Goal: Task Accomplishment & Management: Manage account settings

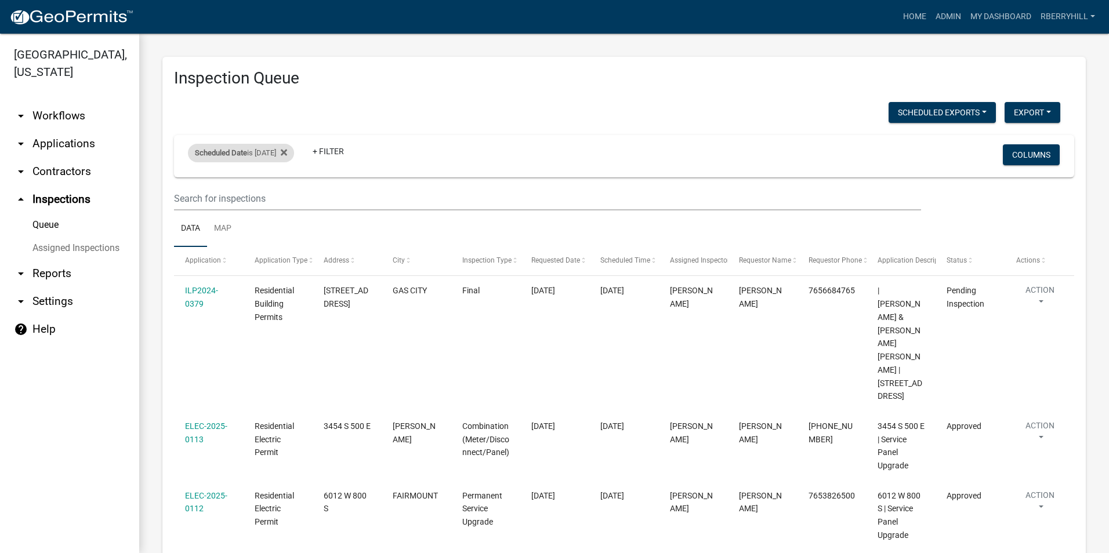
click at [263, 153] on div "Scheduled Date is 09/19/2025" at bounding box center [241, 153] width 106 height 19
click at [284, 195] on input "2025-09-19" at bounding box center [251, 196] width 81 height 24
type input "[DATE]"
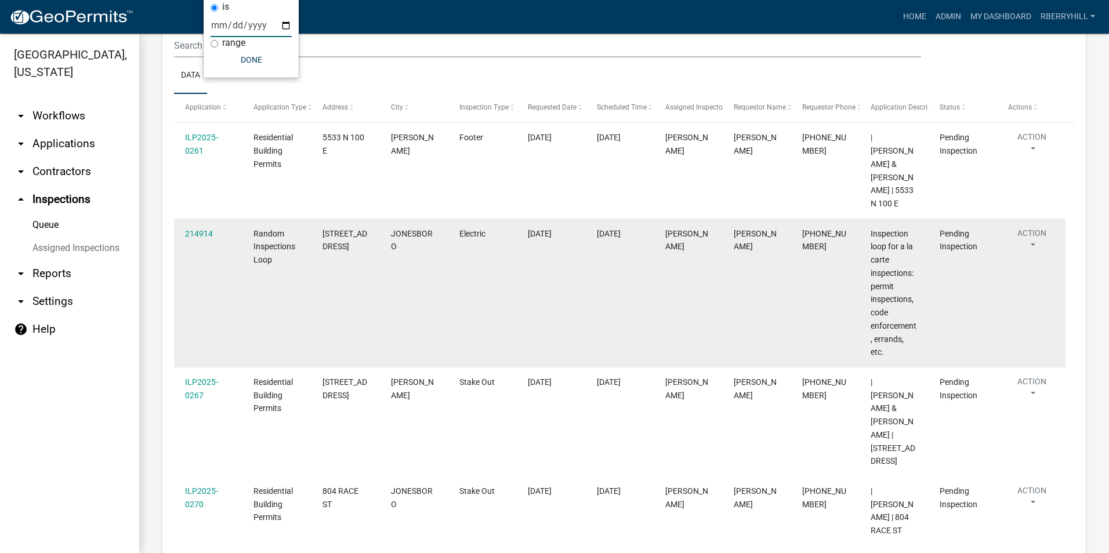
scroll to position [174, 0]
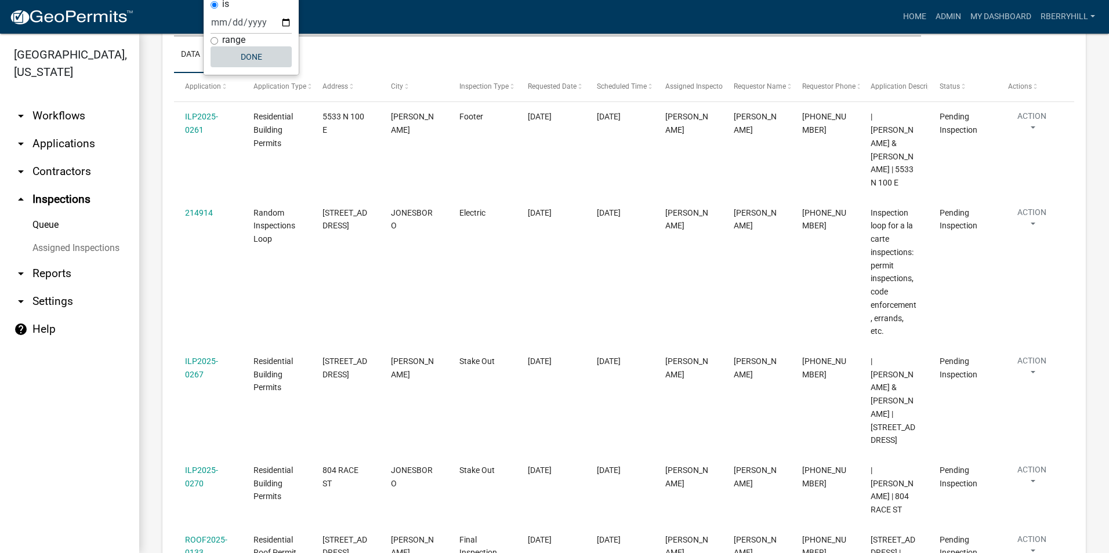
click at [255, 57] on button "Done" at bounding box center [251, 56] width 81 height 21
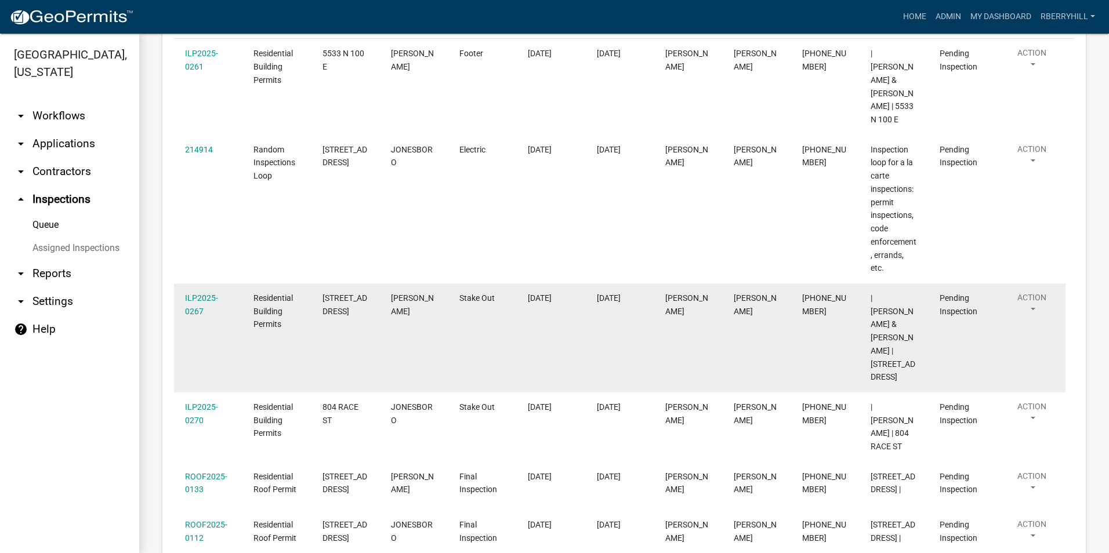
scroll to position [157, 0]
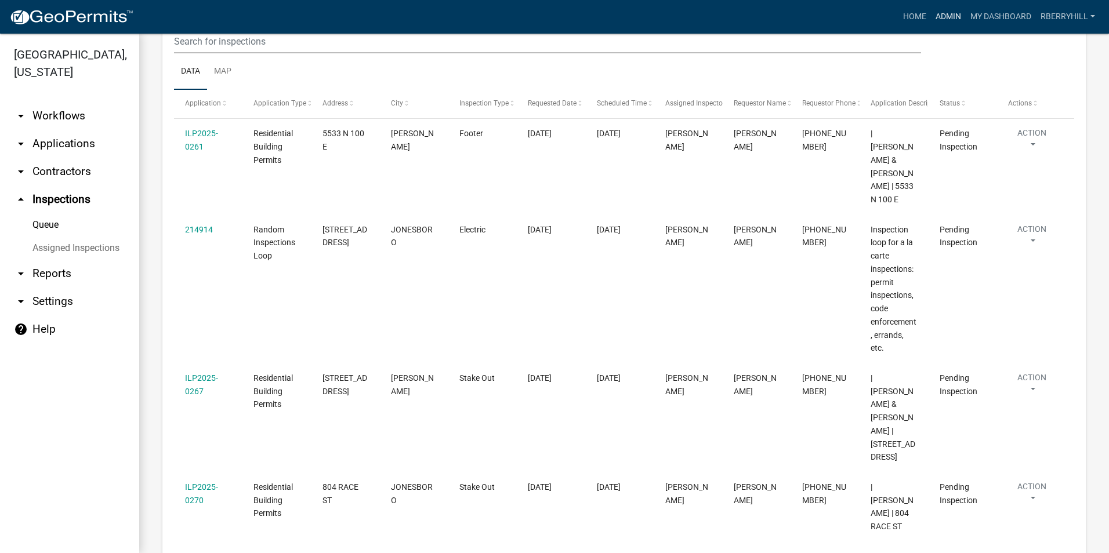
drag, startPoint x: 948, startPoint y: 14, endPoint x: 940, endPoint y: 17, distance: 9.2
click at [948, 14] on link "Admin" at bounding box center [948, 17] width 35 height 22
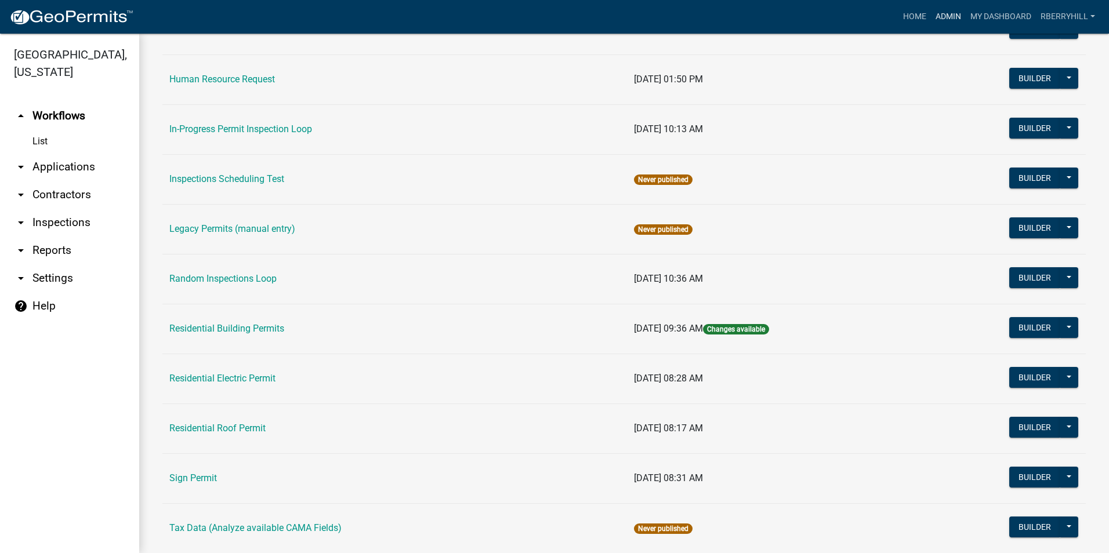
scroll to position [977, 0]
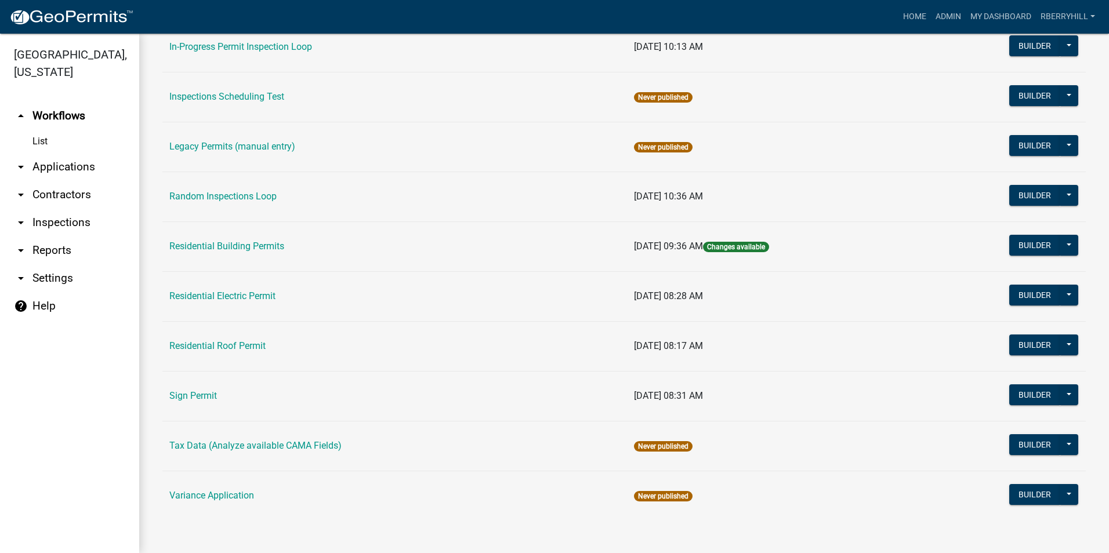
click at [202, 299] on link "Residential Electric Permit" at bounding box center [222, 296] width 106 height 11
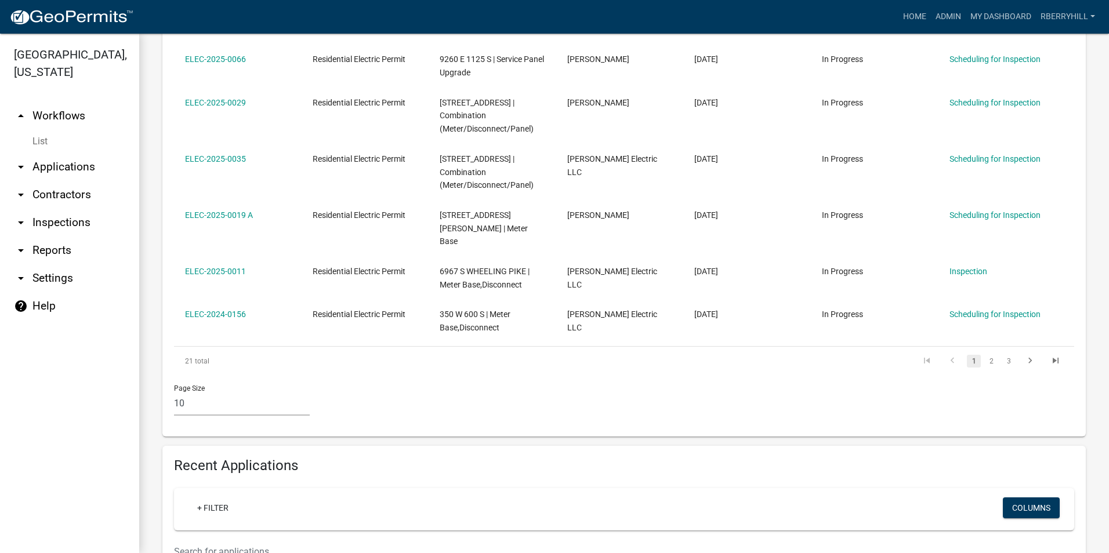
scroll to position [522, 0]
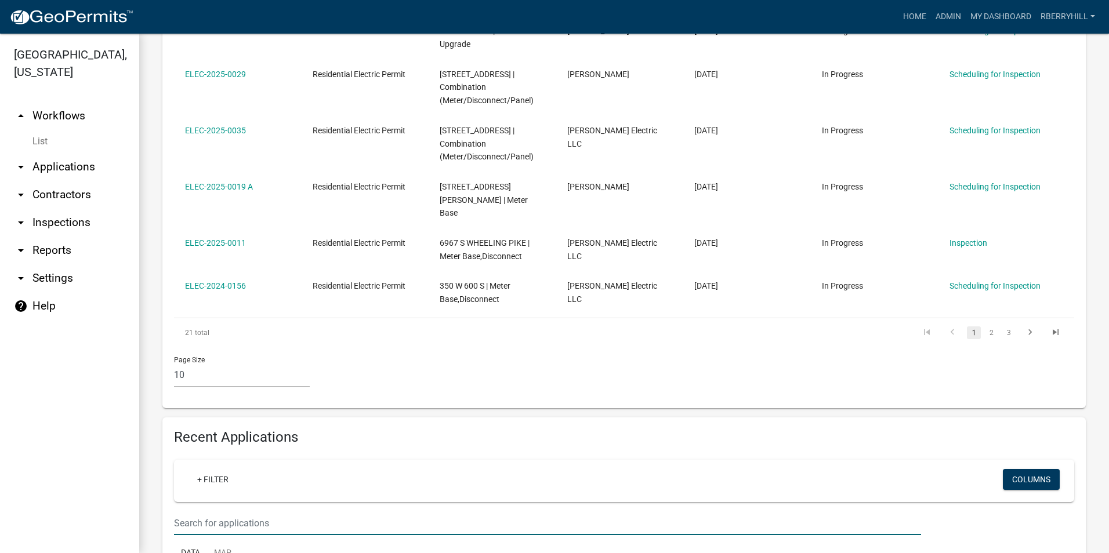
click at [179, 512] on input "text" at bounding box center [547, 524] width 747 height 24
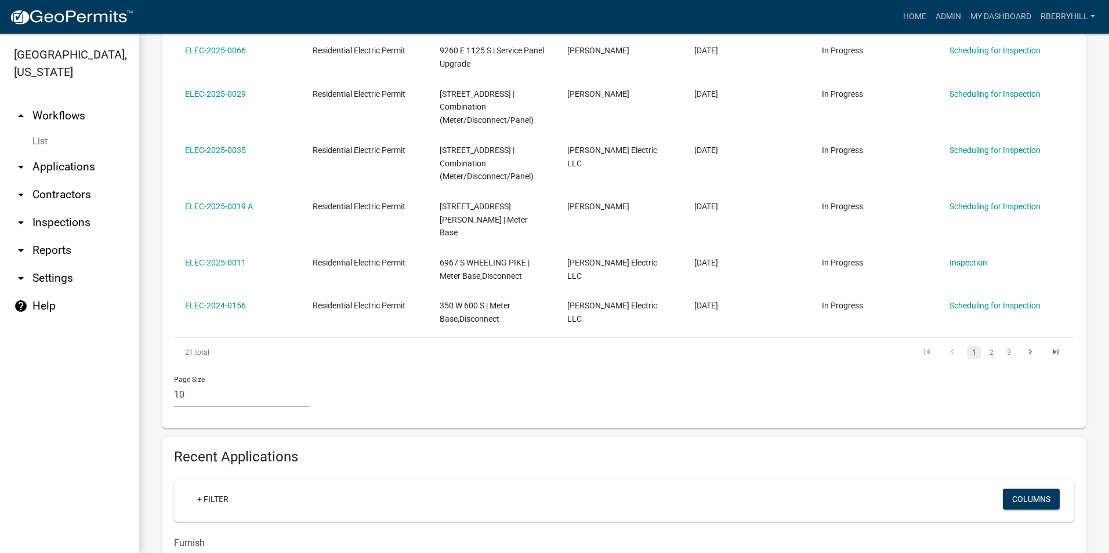
scroll to position [565, 0]
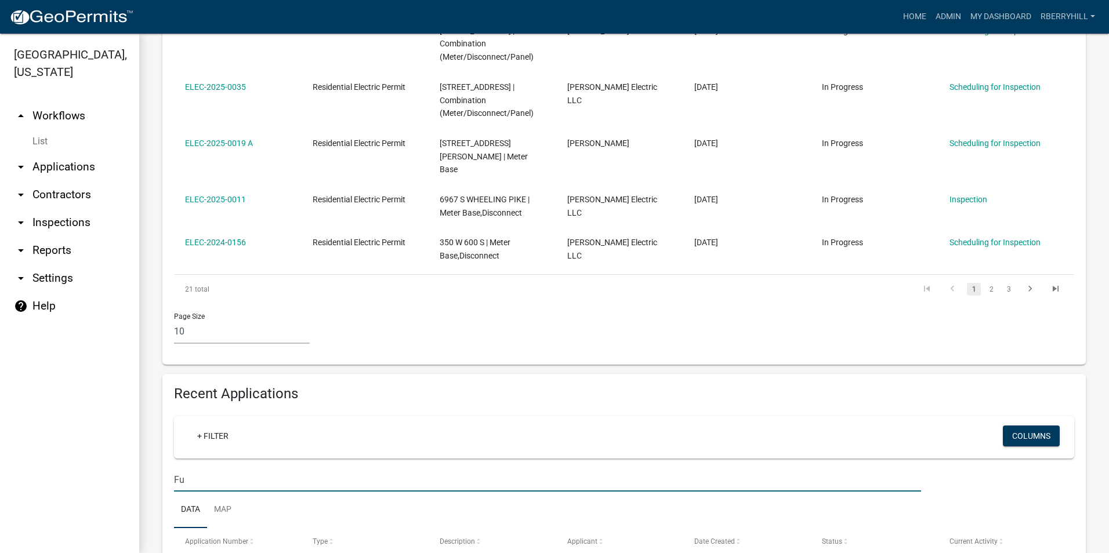
type input "F"
click at [945, 13] on link "Admin" at bounding box center [948, 17] width 35 height 22
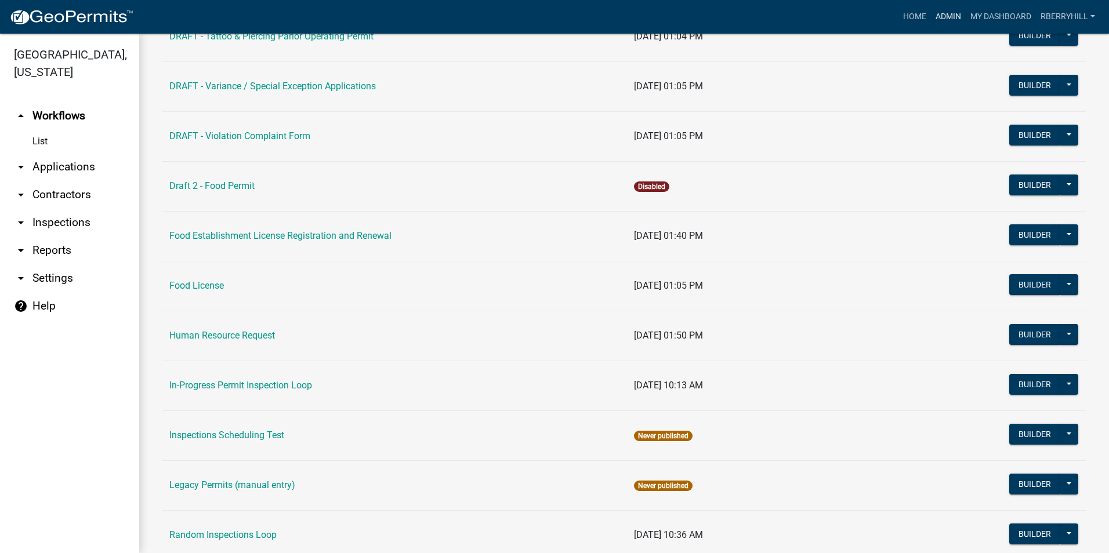
scroll to position [870, 0]
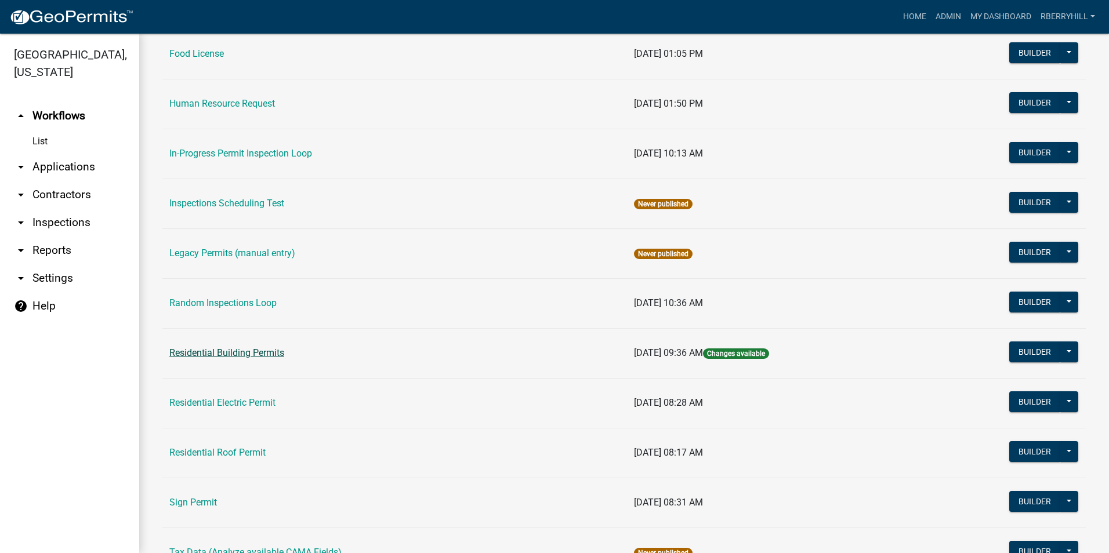
click at [260, 354] on link "Residential Building Permits" at bounding box center [226, 352] width 115 height 11
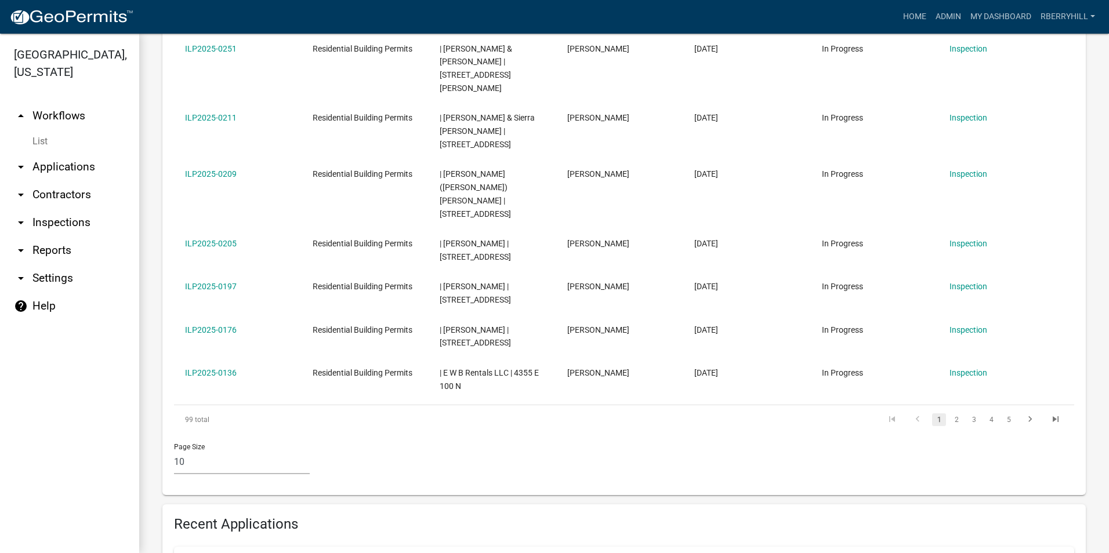
scroll to position [655, 0]
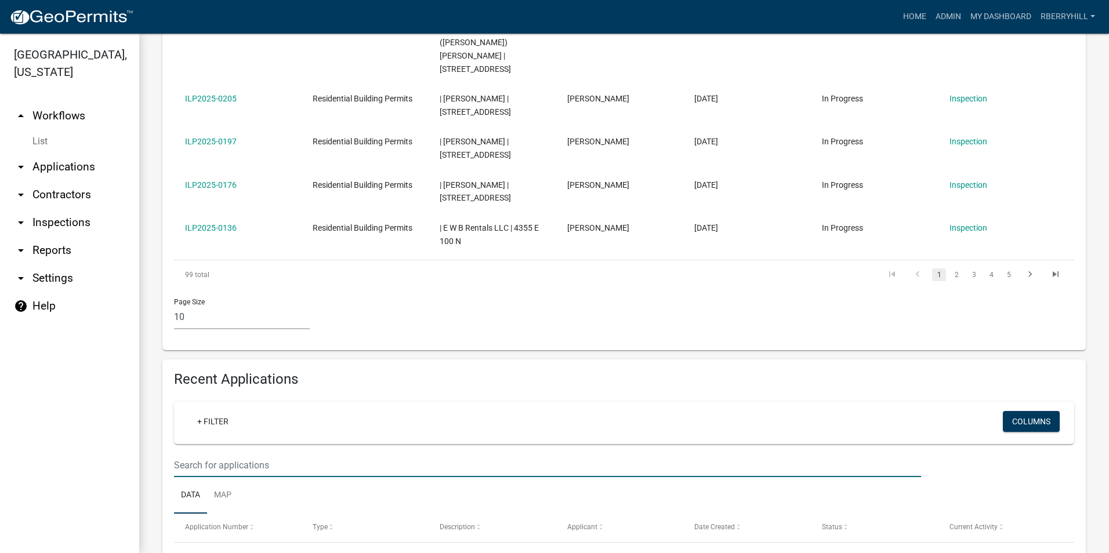
click at [181, 454] on input "text" at bounding box center [547, 466] width 747 height 24
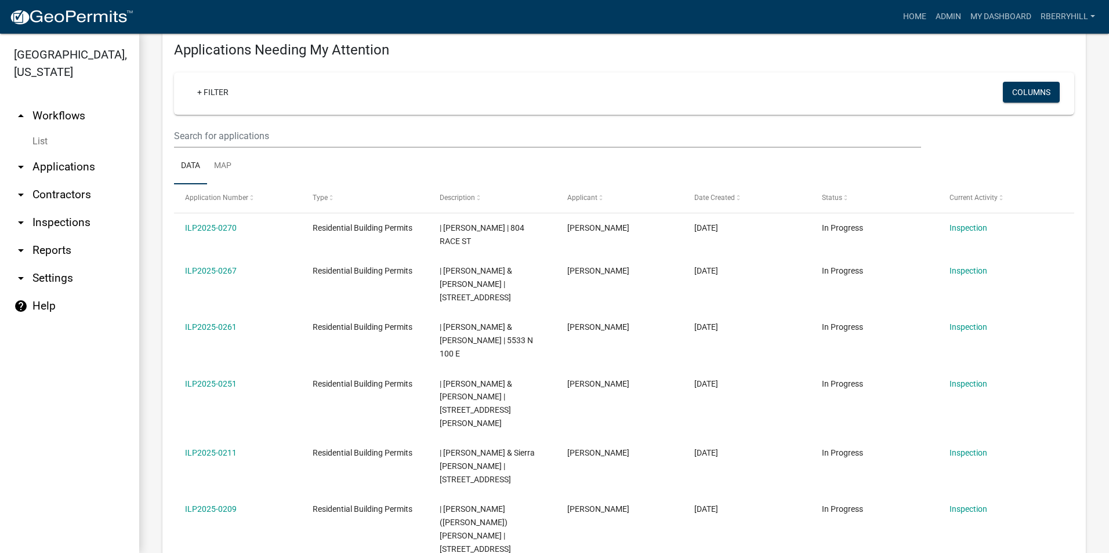
scroll to position [174, 0]
type input "Furnish"
click at [70, 209] on link "arrow_drop_down Inspections" at bounding box center [69, 223] width 139 height 28
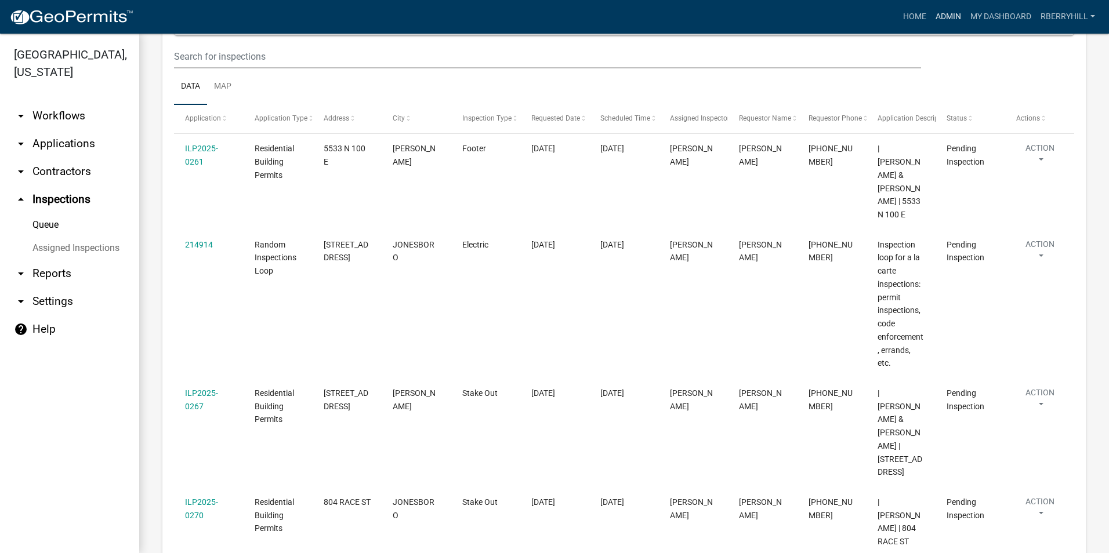
scroll to position [41, 0]
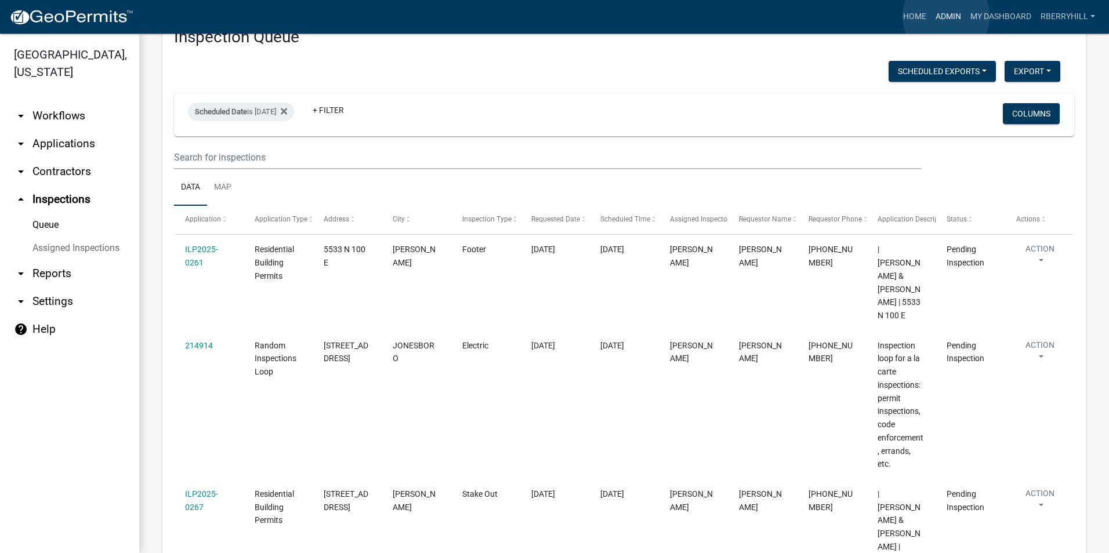
click at [946, 17] on link "Admin" at bounding box center [948, 17] width 35 height 22
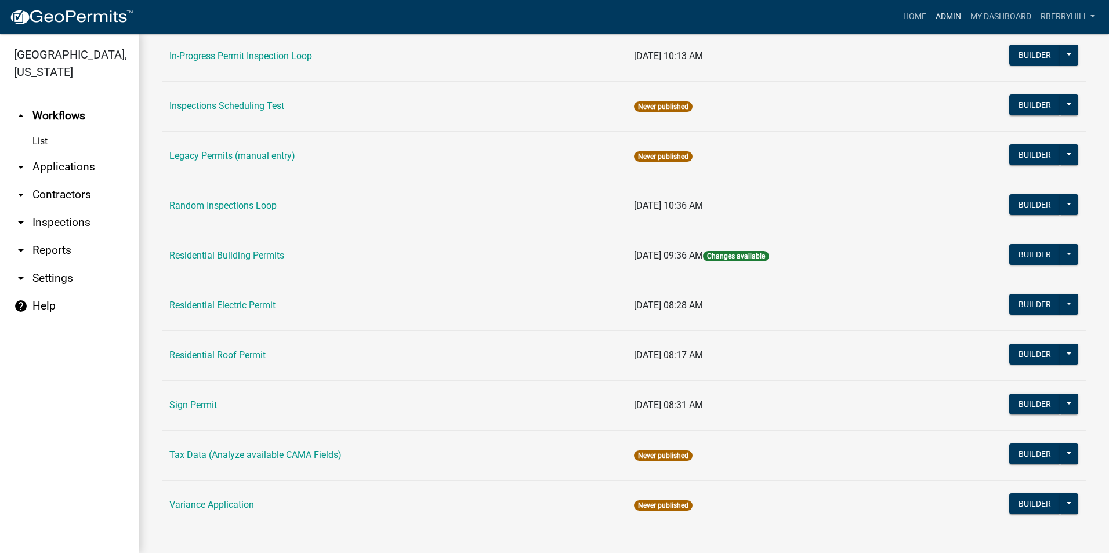
scroll to position [977, 0]
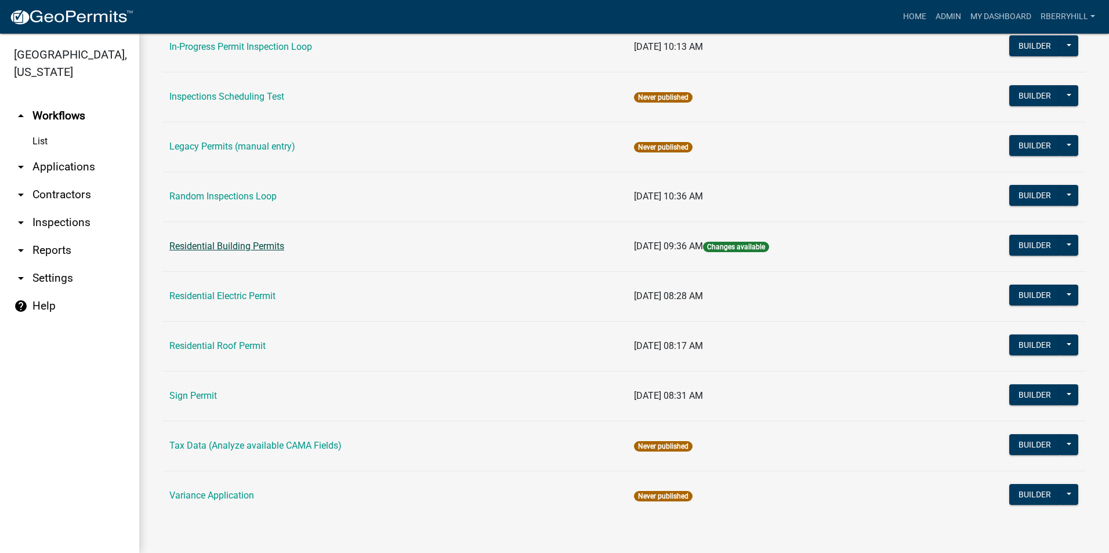
click at [233, 245] on link "Residential Building Permits" at bounding box center [226, 246] width 115 height 11
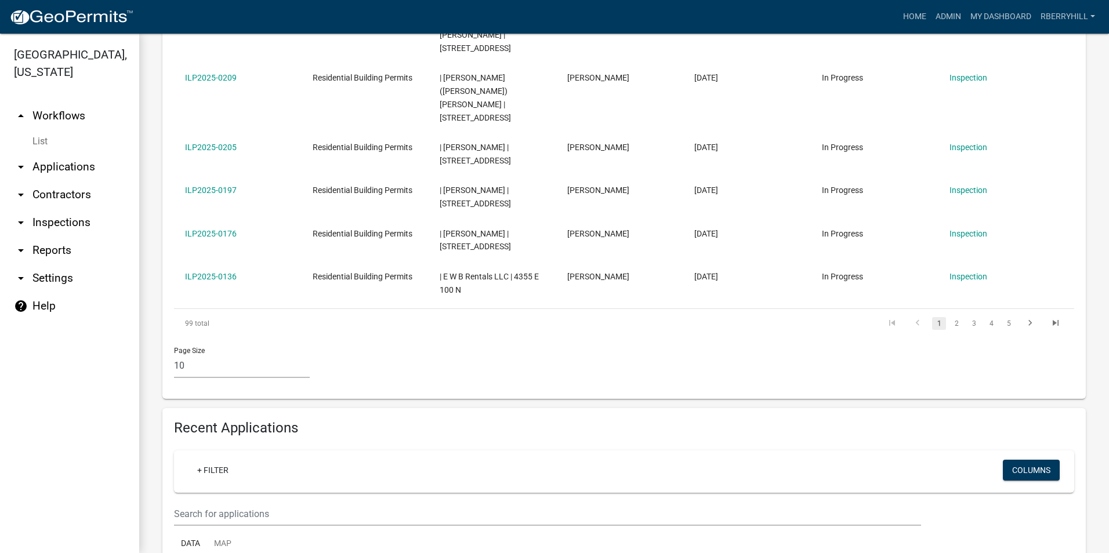
scroll to position [696, 0]
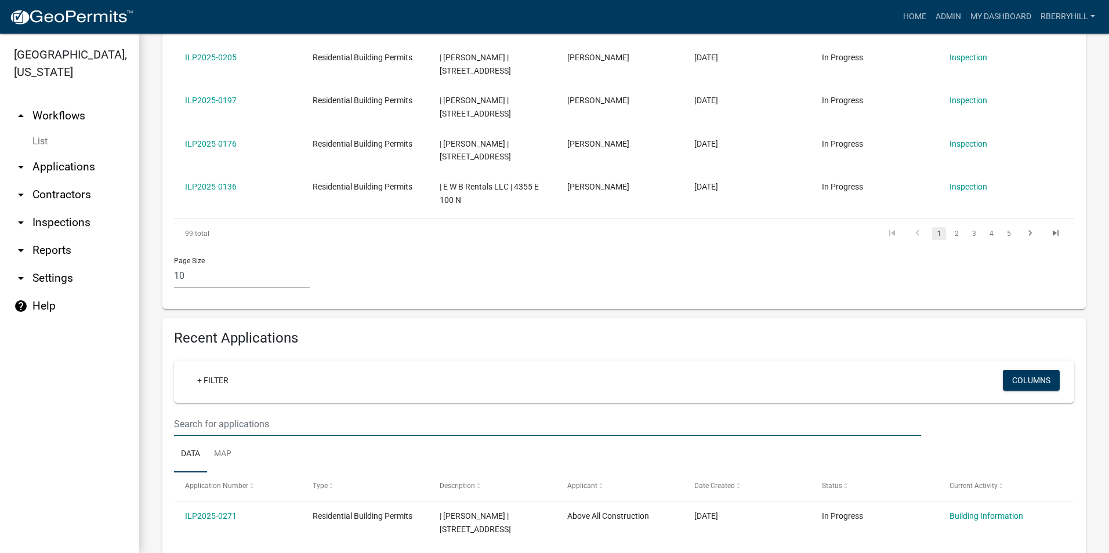
click at [183, 412] on input "text" at bounding box center [547, 424] width 747 height 24
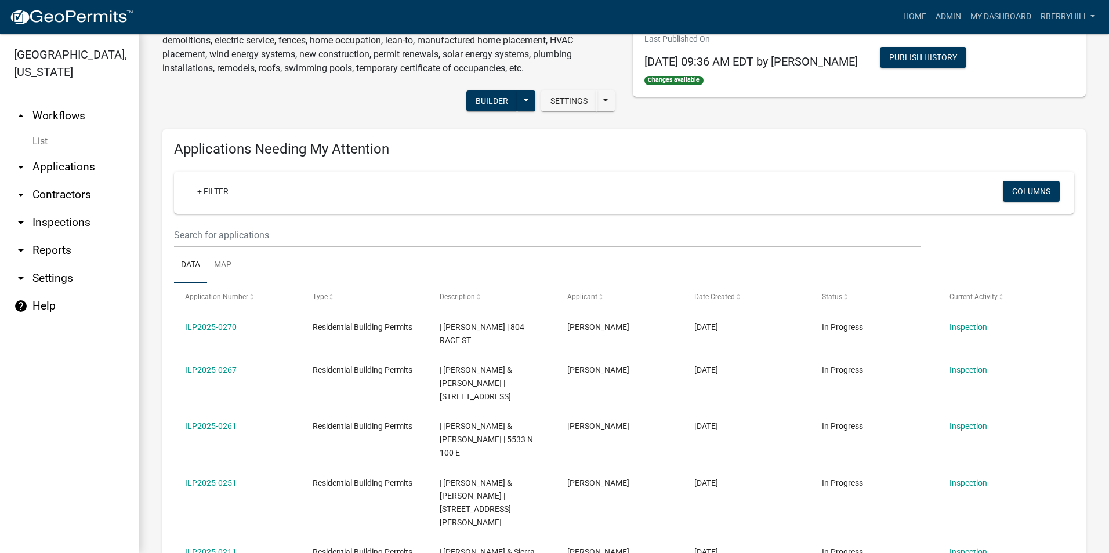
scroll to position [0, 0]
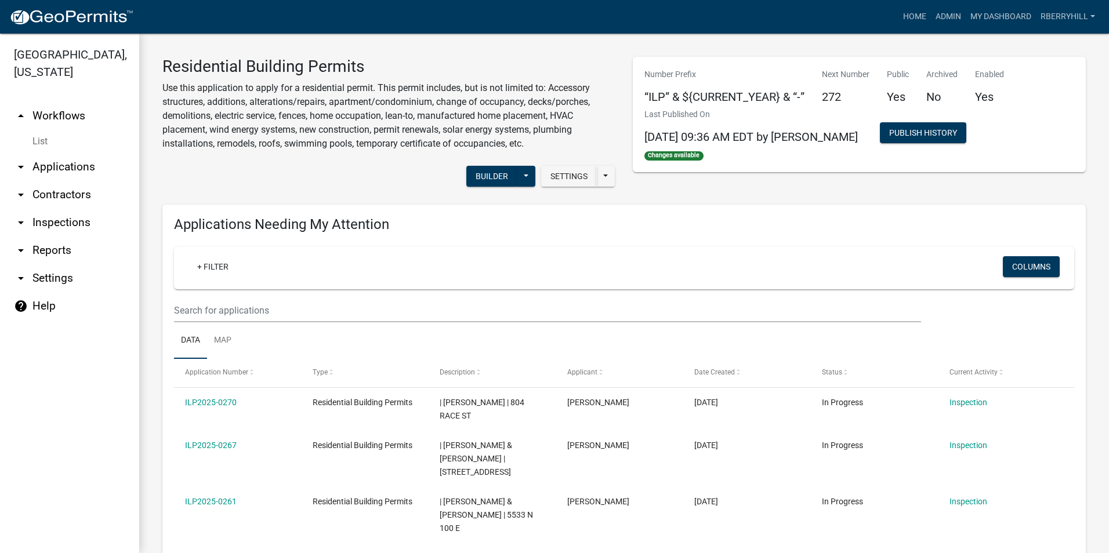
type input "1001 witchta"
click at [62, 209] on link "arrow_drop_down Inspections" at bounding box center [69, 223] width 139 height 28
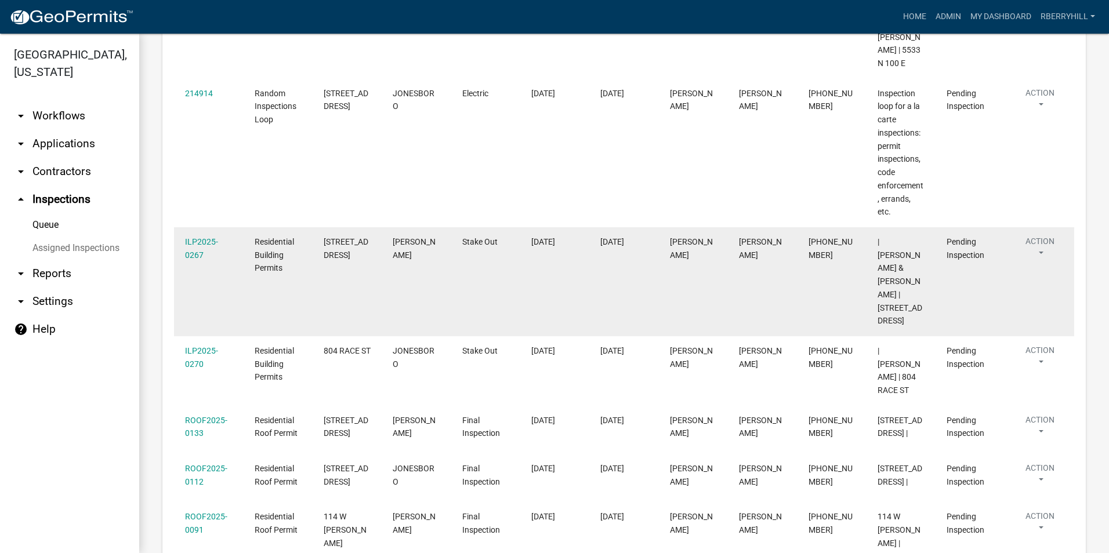
scroll to position [273, 0]
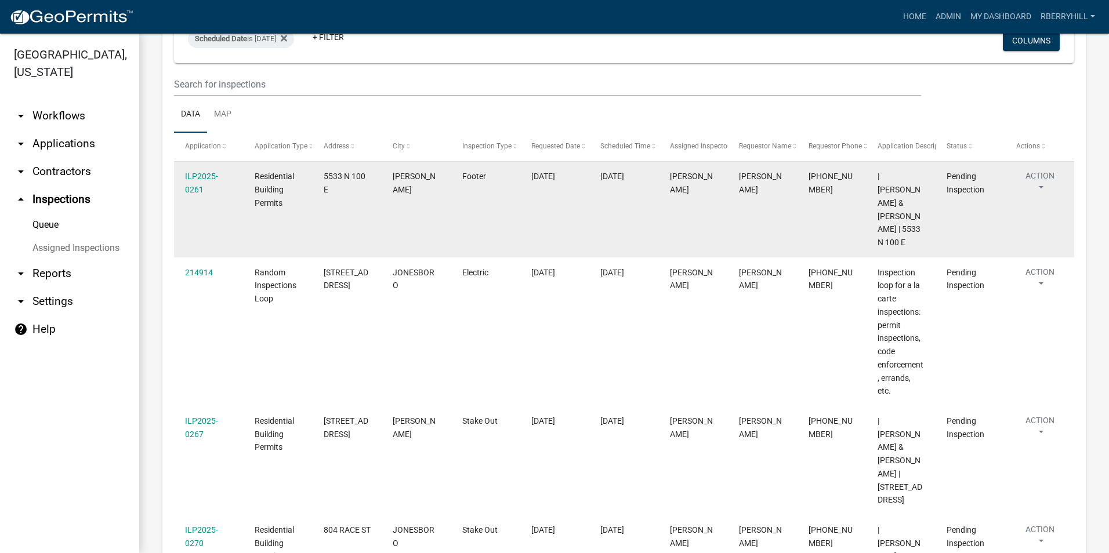
scroll to position [58, 0]
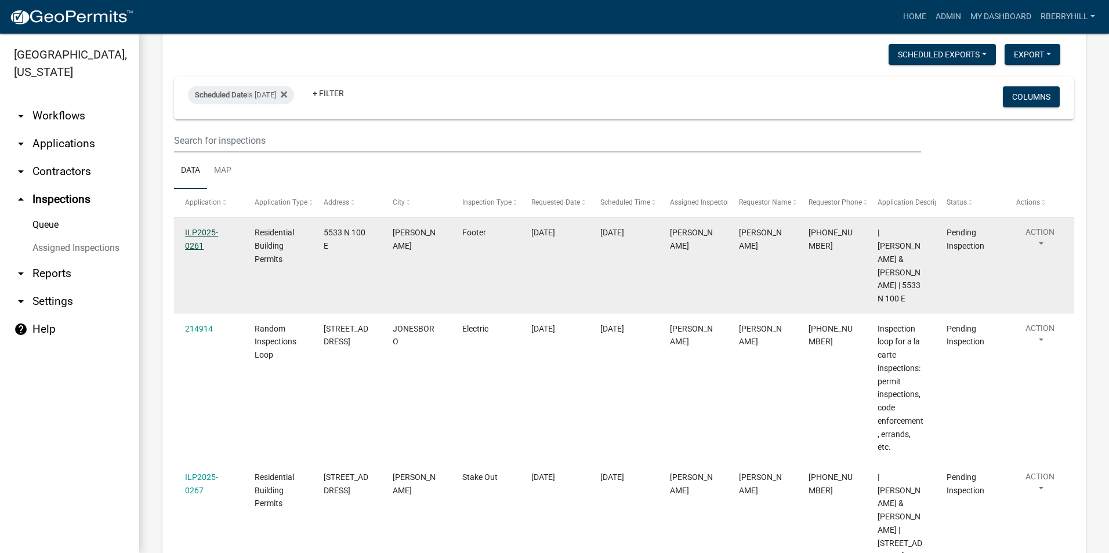
click at [200, 234] on link "ILP2025-0261" at bounding box center [201, 239] width 33 height 23
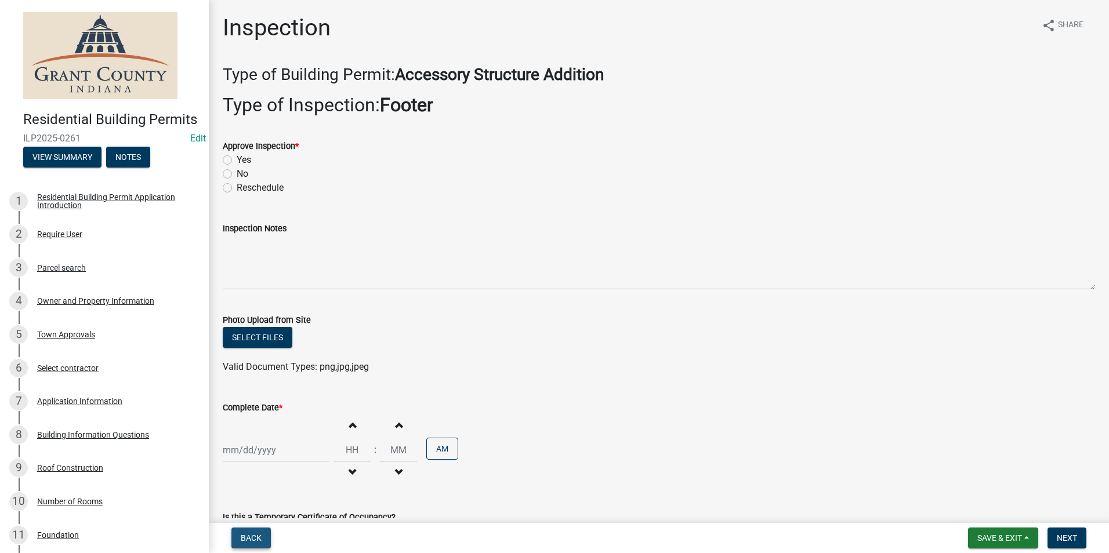
click at [256, 537] on span "Back" at bounding box center [251, 538] width 21 height 9
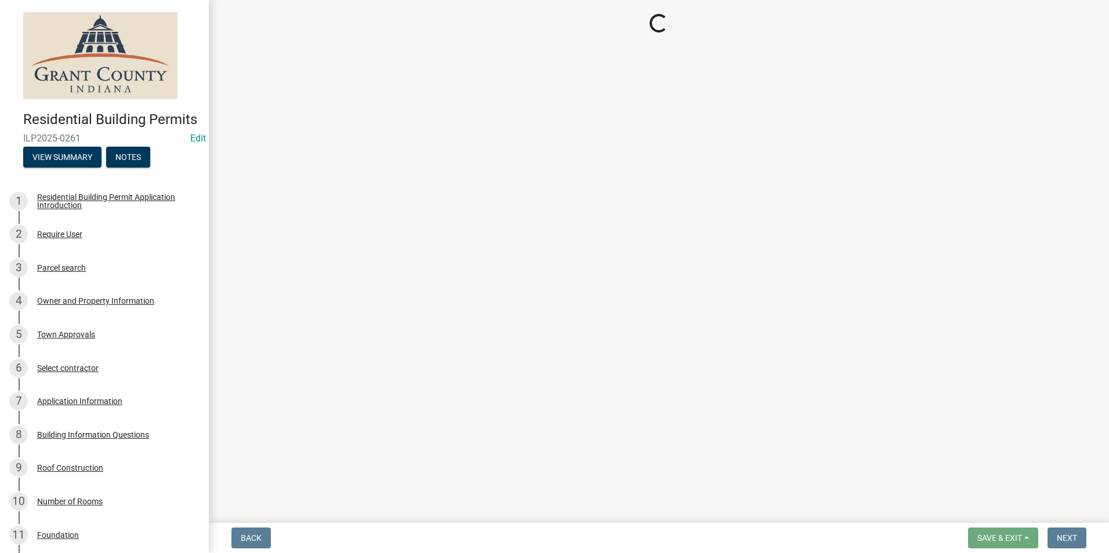
select select "d7f9a44a-d2ea-4d3c-83b3-1aa71c950bd5"
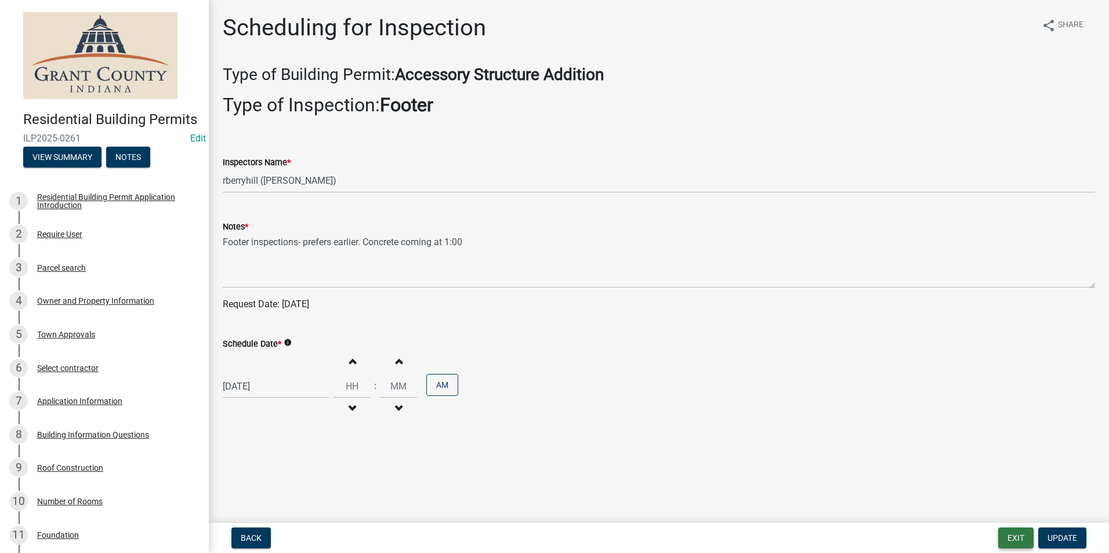
click at [1004, 536] on button "Exit" at bounding box center [1015, 538] width 35 height 21
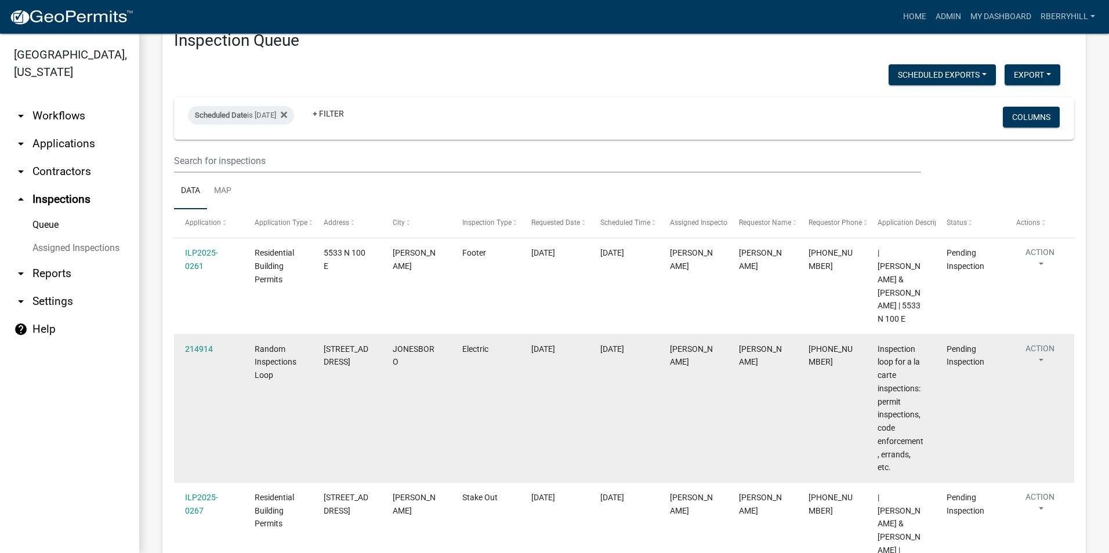
scroll to position [58, 0]
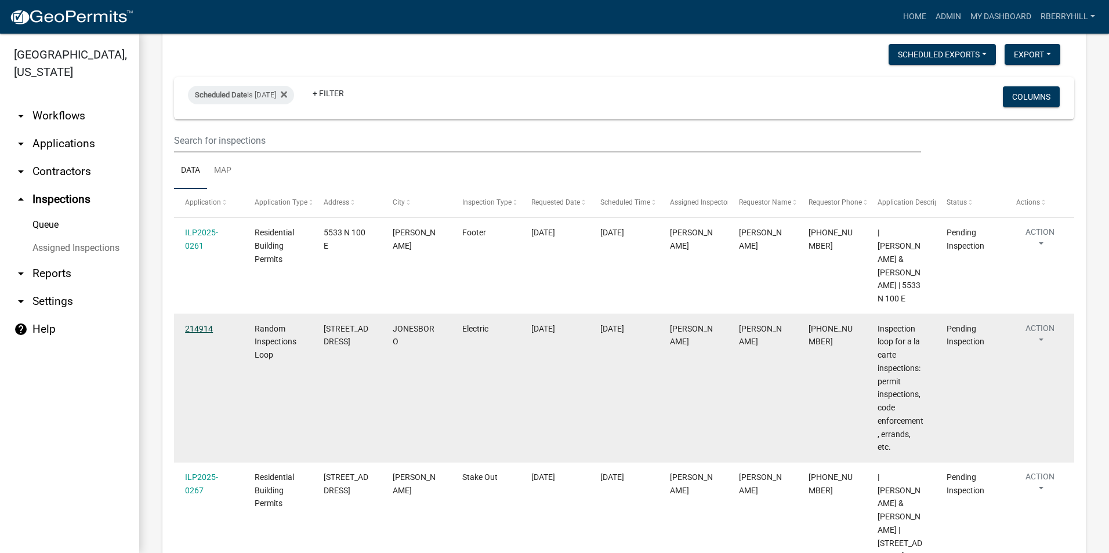
click at [201, 324] on link "214914" at bounding box center [199, 328] width 28 height 9
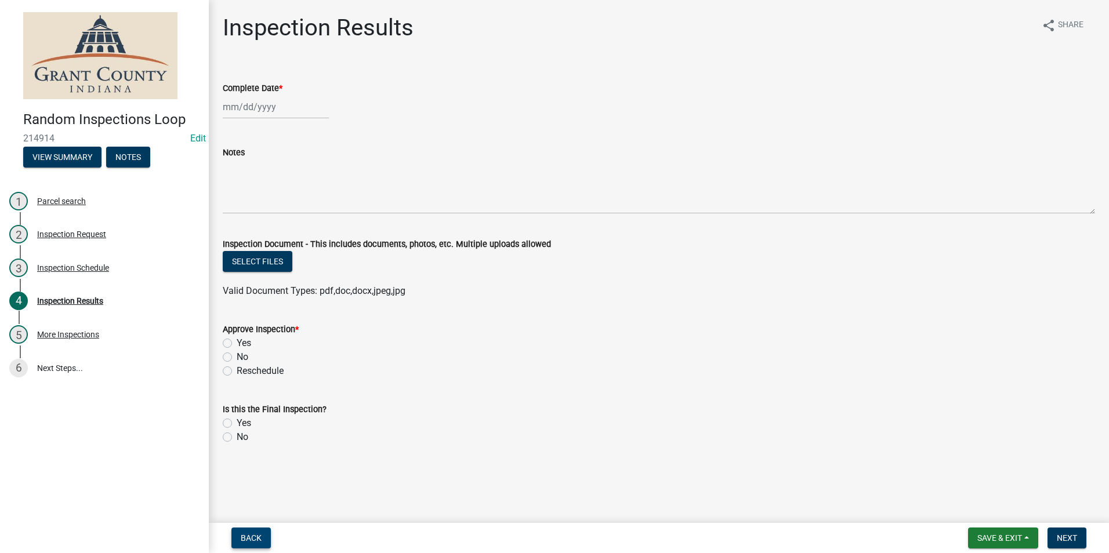
click at [251, 532] on button "Back" at bounding box center [250, 538] width 39 height 21
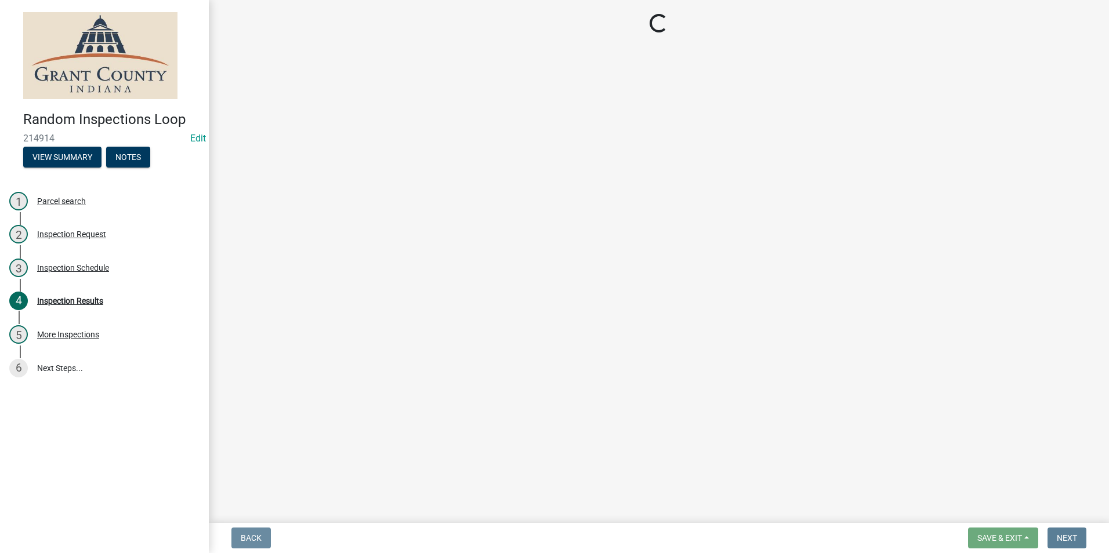
select select "d7f9a44a-d2ea-4d3c-83b3-1aa71c950bd5"
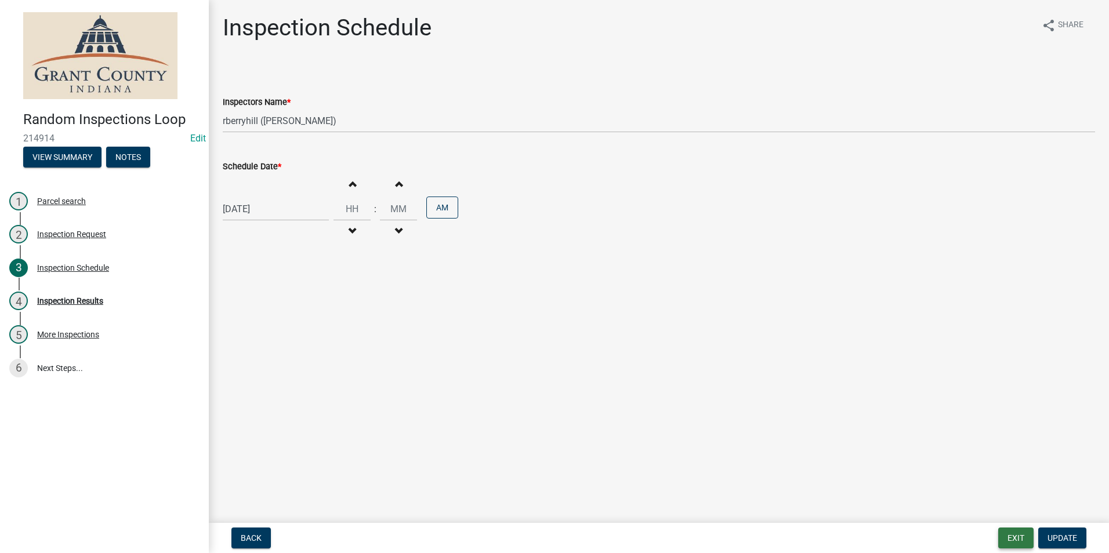
click at [1006, 539] on button "Exit" at bounding box center [1015, 538] width 35 height 21
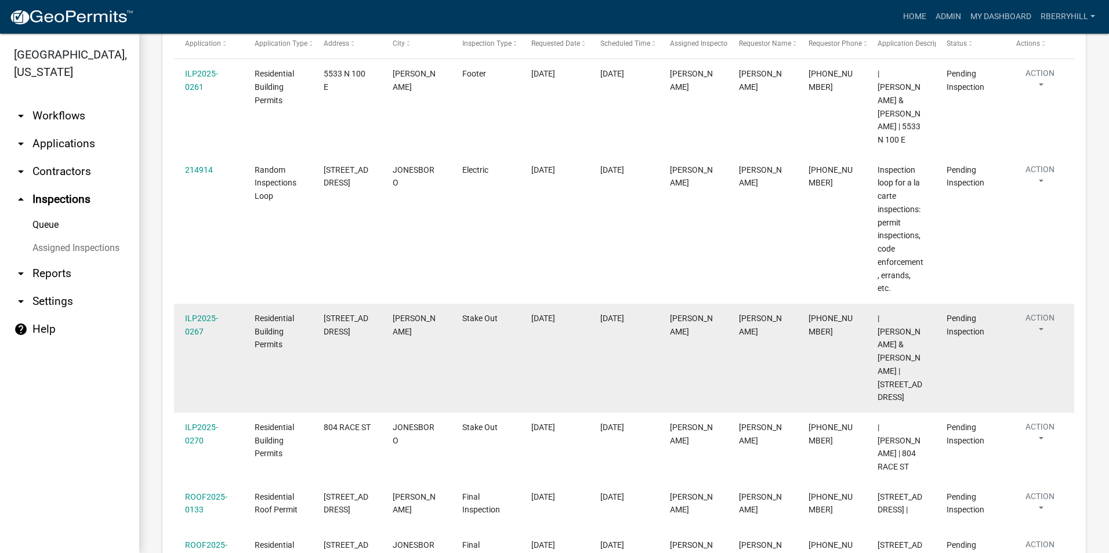
scroll to position [232, 0]
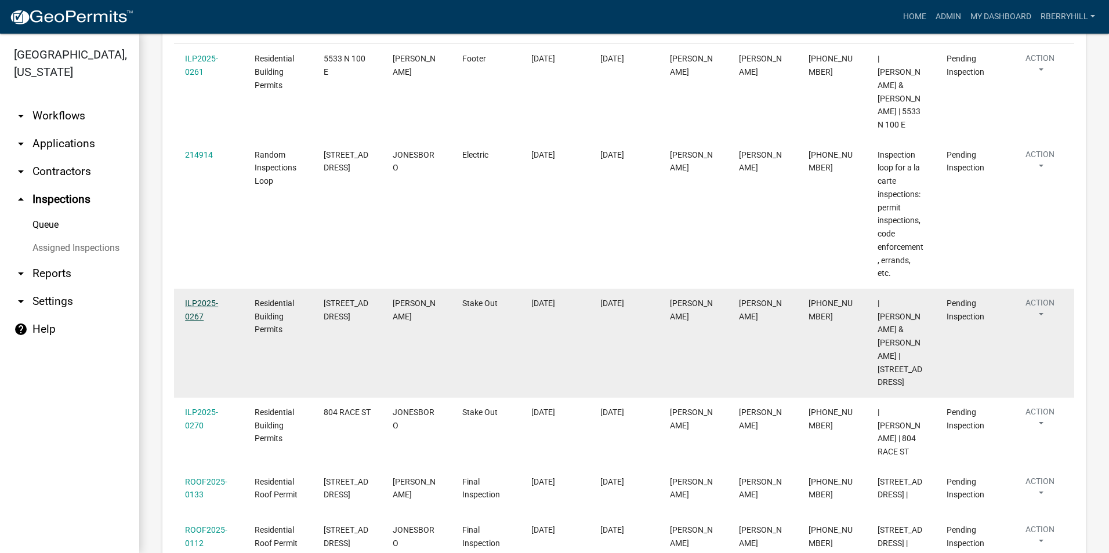
click at [193, 299] on link "ILP2025-0267" at bounding box center [201, 310] width 33 height 23
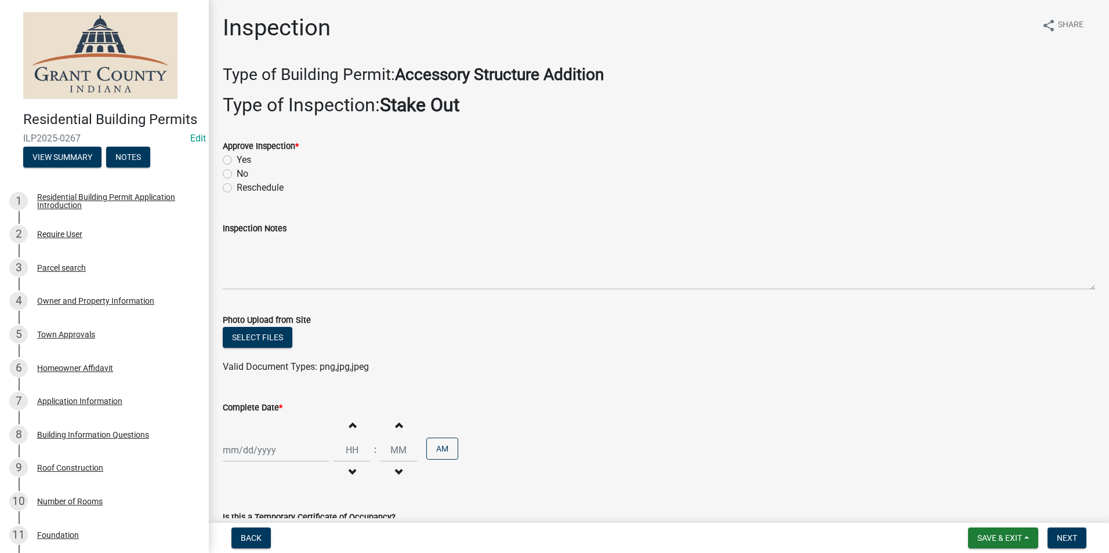
scroll to position [116, 0]
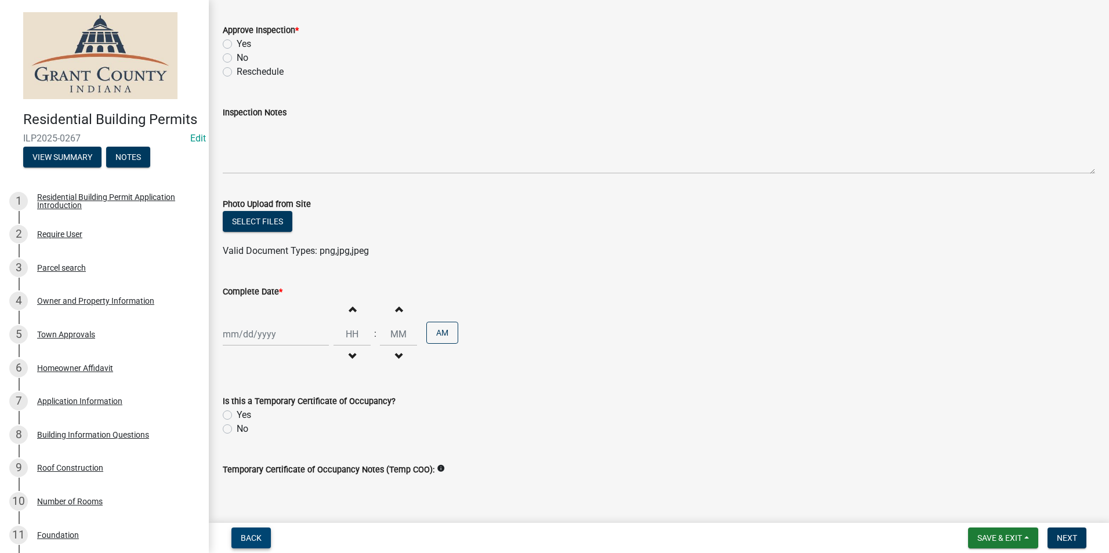
click at [249, 536] on span "Back" at bounding box center [251, 538] width 21 height 9
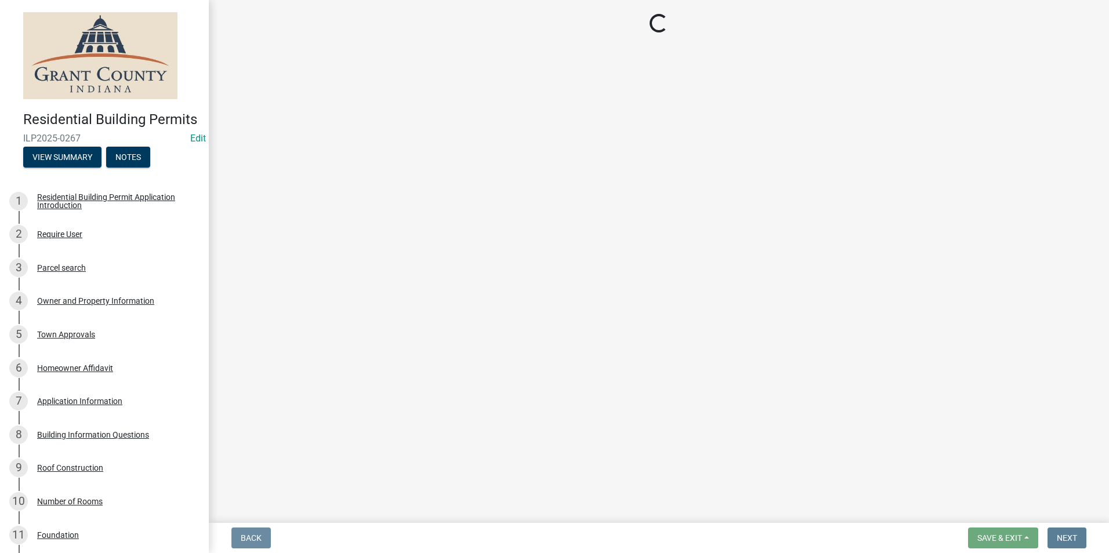
scroll to position [0, 0]
select select "d7f9a44a-d2ea-4d3c-83b3-1aa71c950bd5"
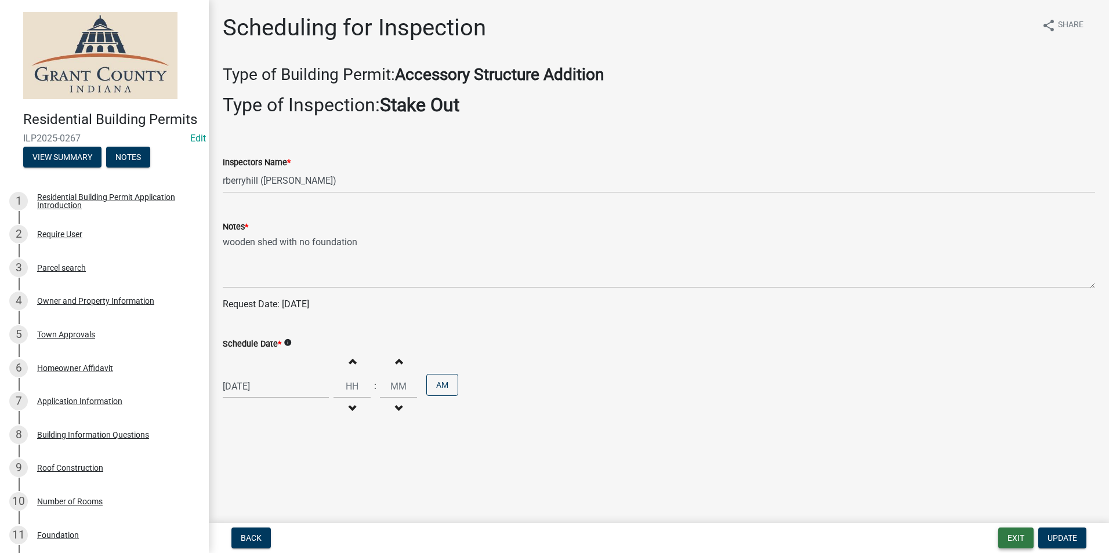
click at [1013, 536] on button "Exit" at bounding box center [1015, 538] width 35 height 21
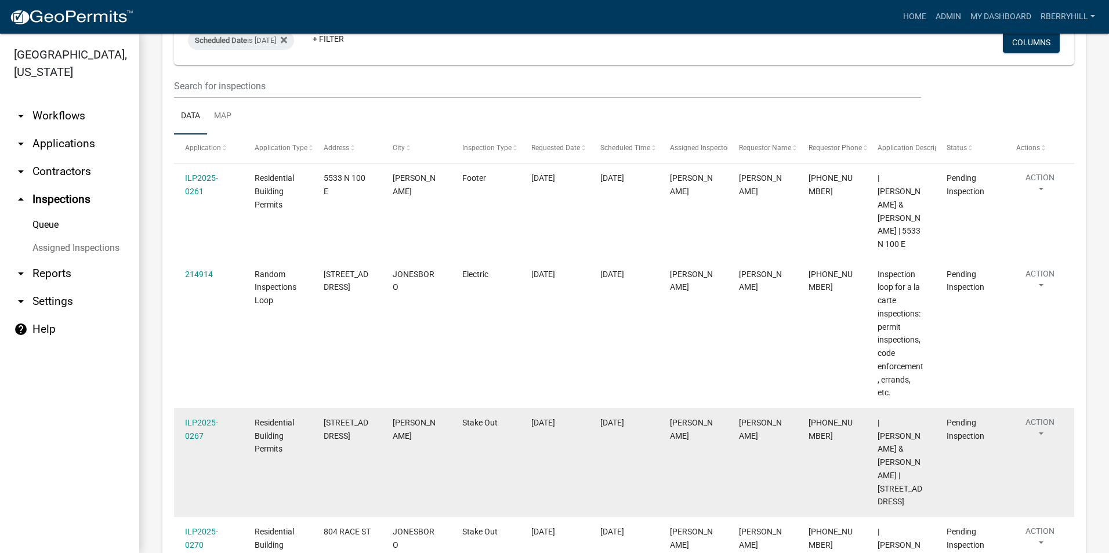
scroll to position [232, 0]
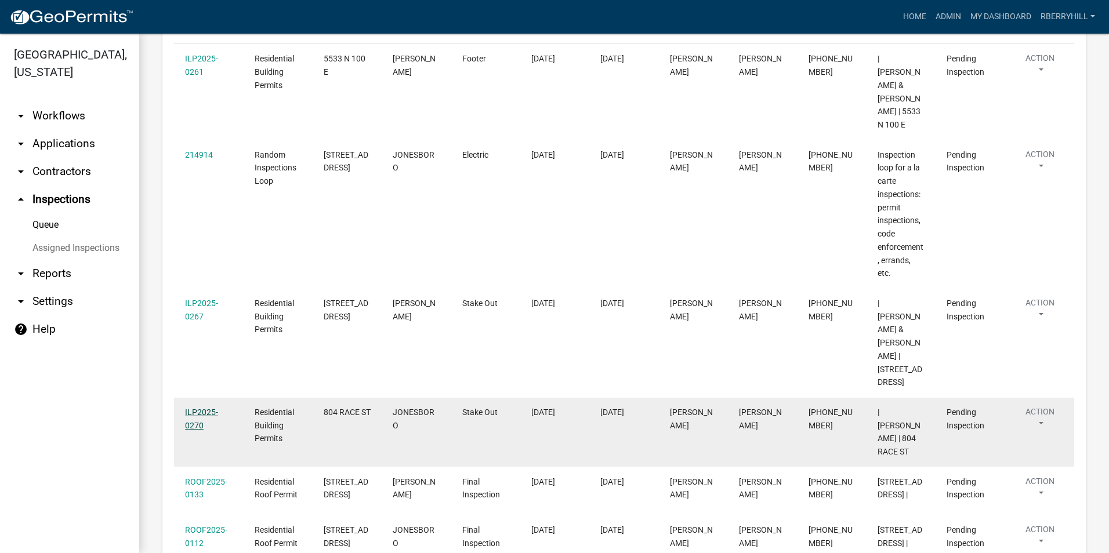
click at [194, 408] on link "ILP2025-0270" at bounding box center [201, 419] width 33 height 23
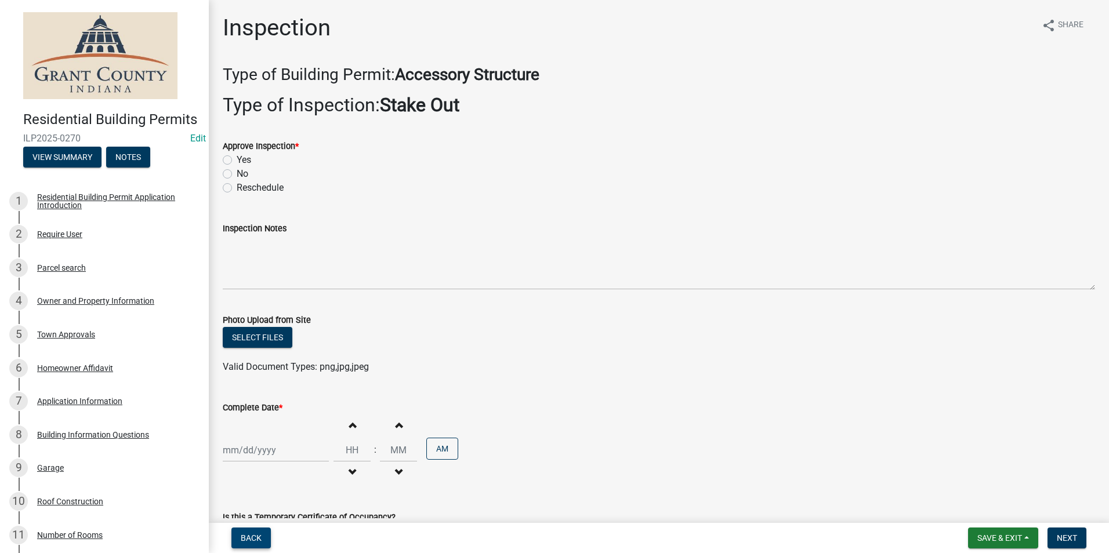
click at [253, 535] on span "Back" at bounding box center [251, 538] width 21 height 9
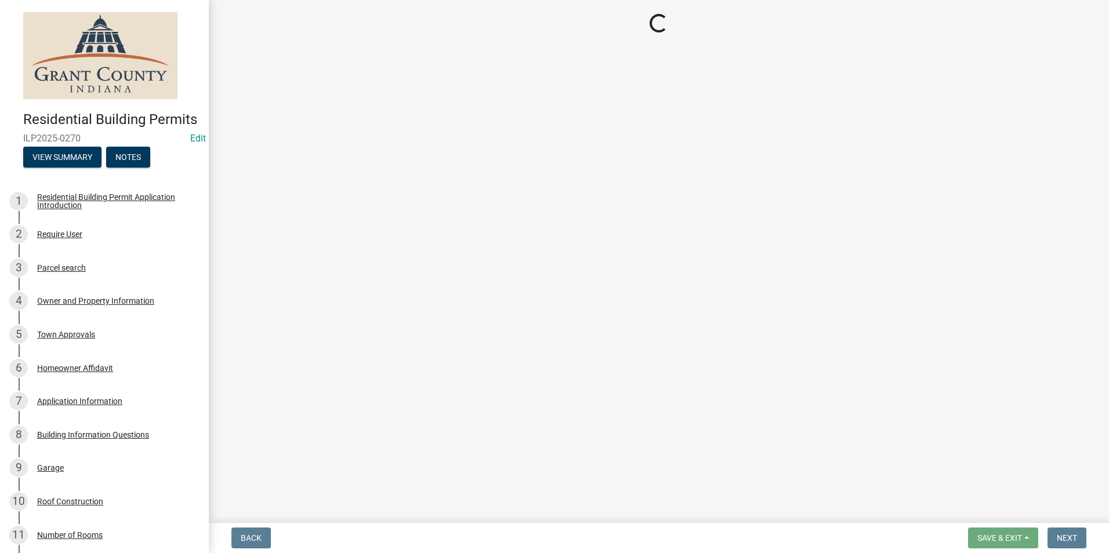
select select "d7f9a44a-d2ea-4d3c-83b3-1aa71c950bd5"
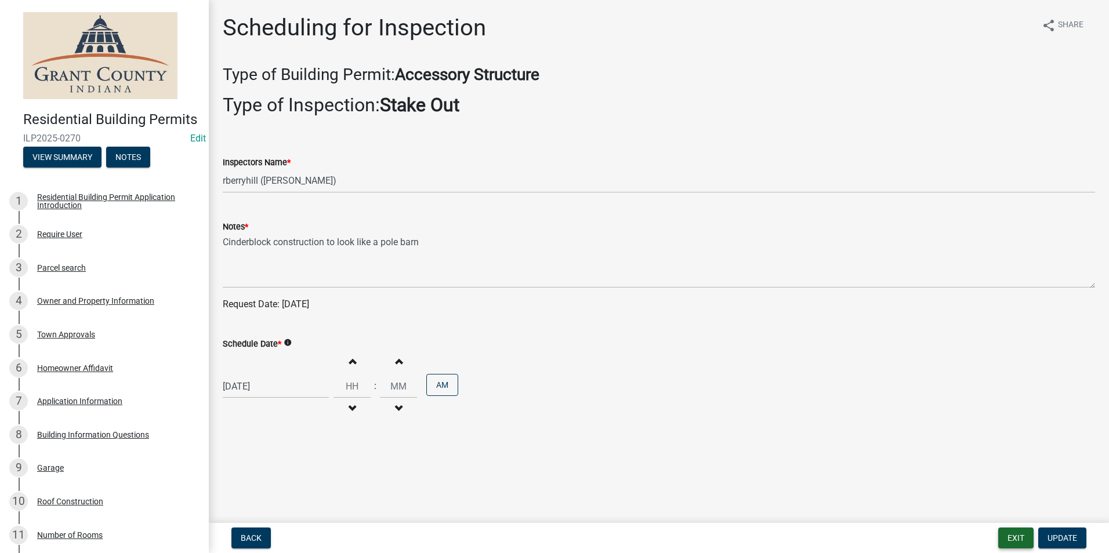
click at [1019, 536] on button "Exit" at bounding box center [1015, 538] width 35 height 21
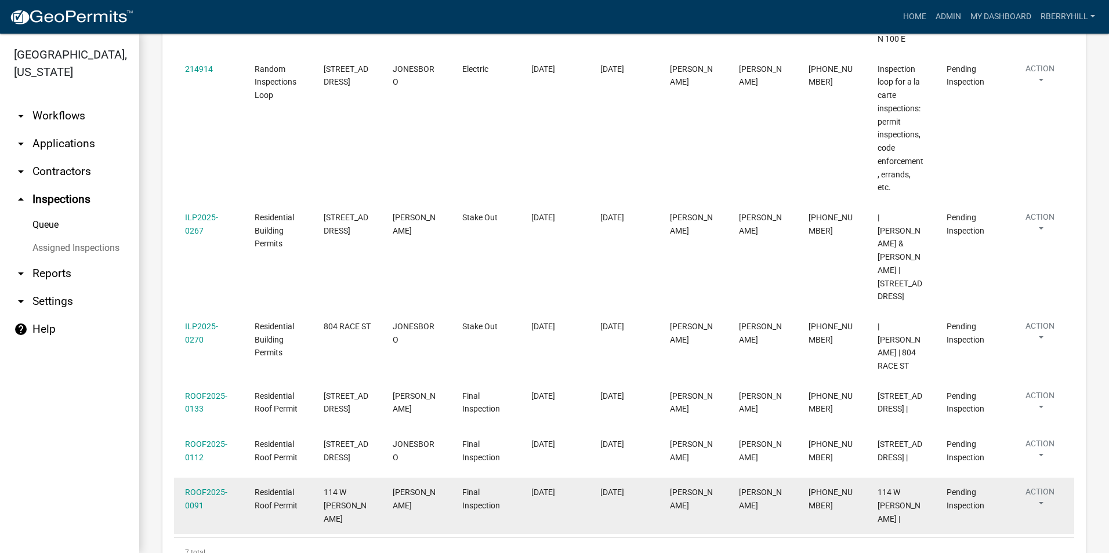
scroll to position [331, 0]
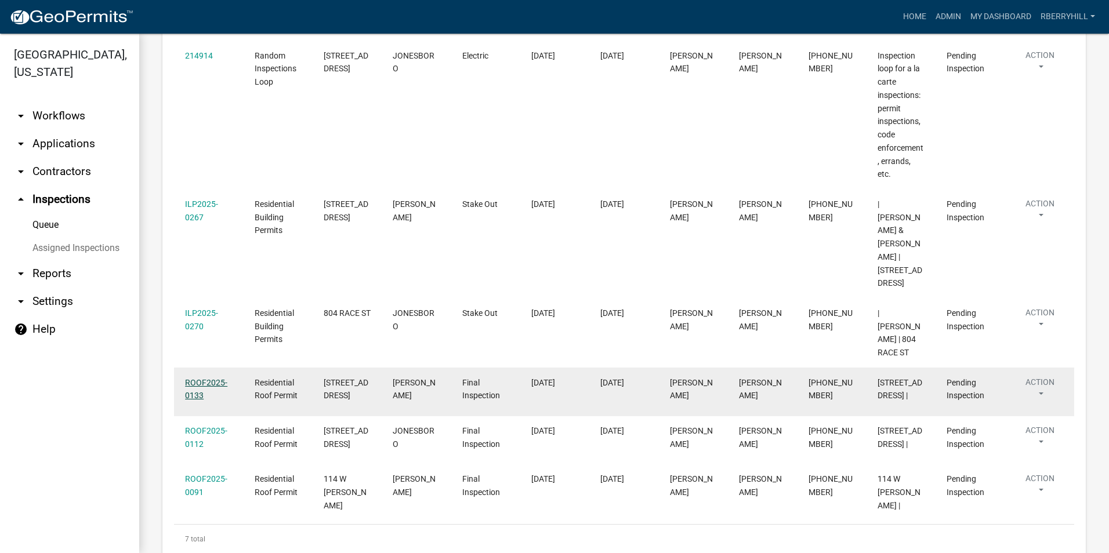
click at [201, 378] on link "ROOF2025-0133" at bounding box center [206, 389] width 42 height 23
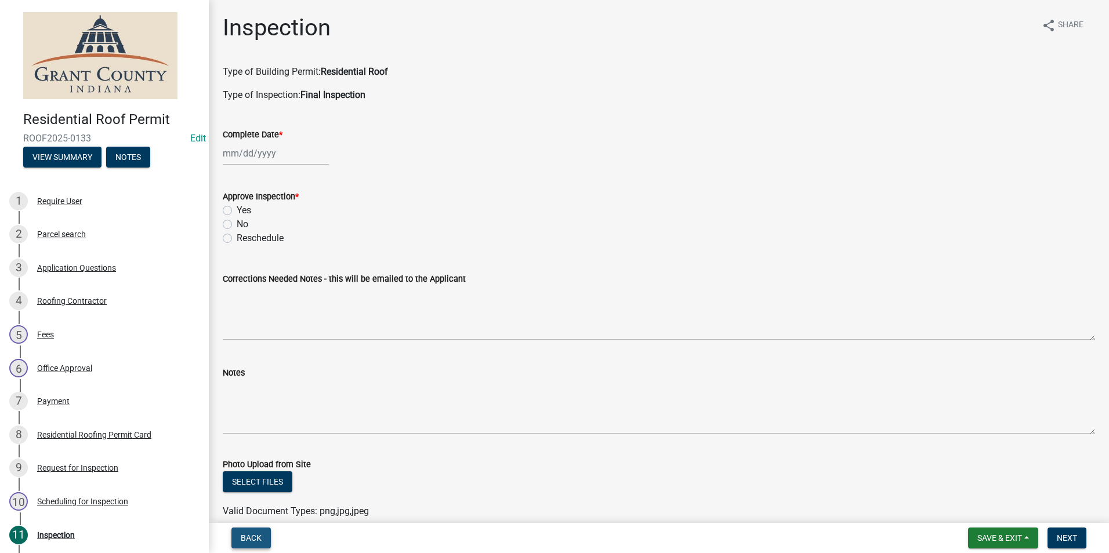
click at [251, 538] on span "Back" at bounding box center [251, 538] width 21 height 9
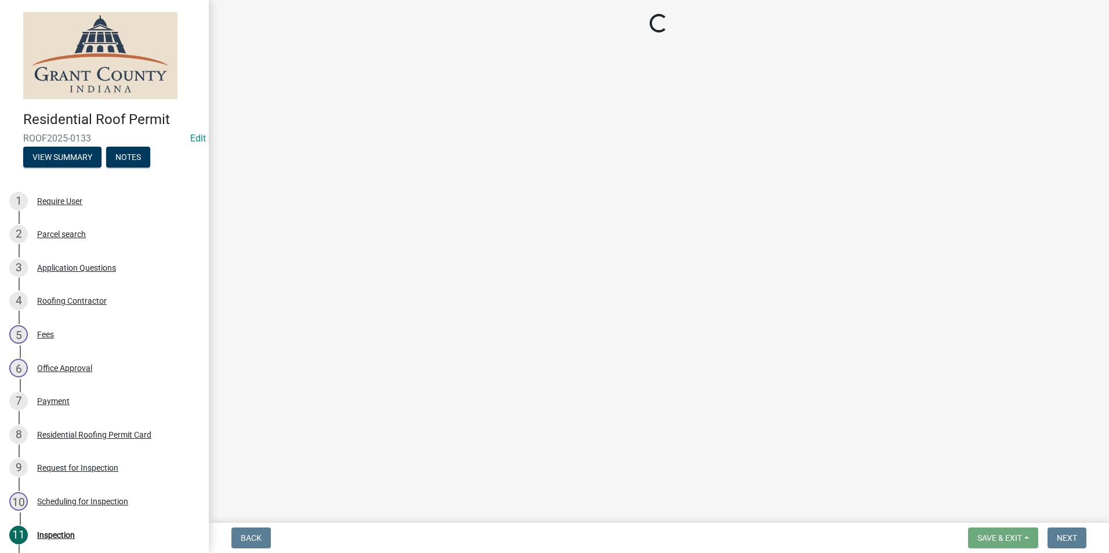
select select "d7f9a44a-d2ea-4d3c-83b3-1aa71c950bd5"
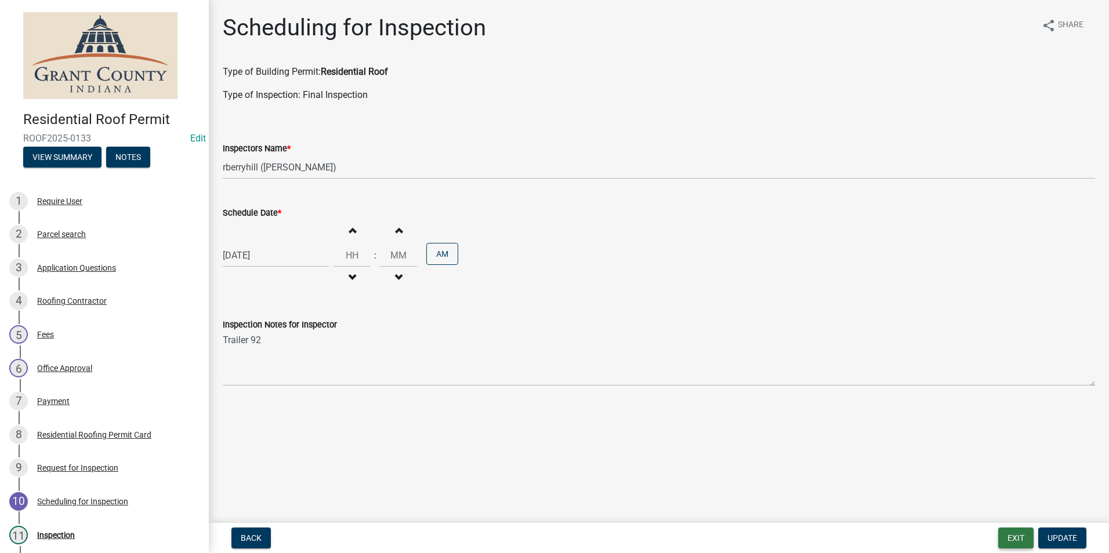
click at [1005, 539] on button "Exit" at bounding box center [1015, 538] width 35 height 21
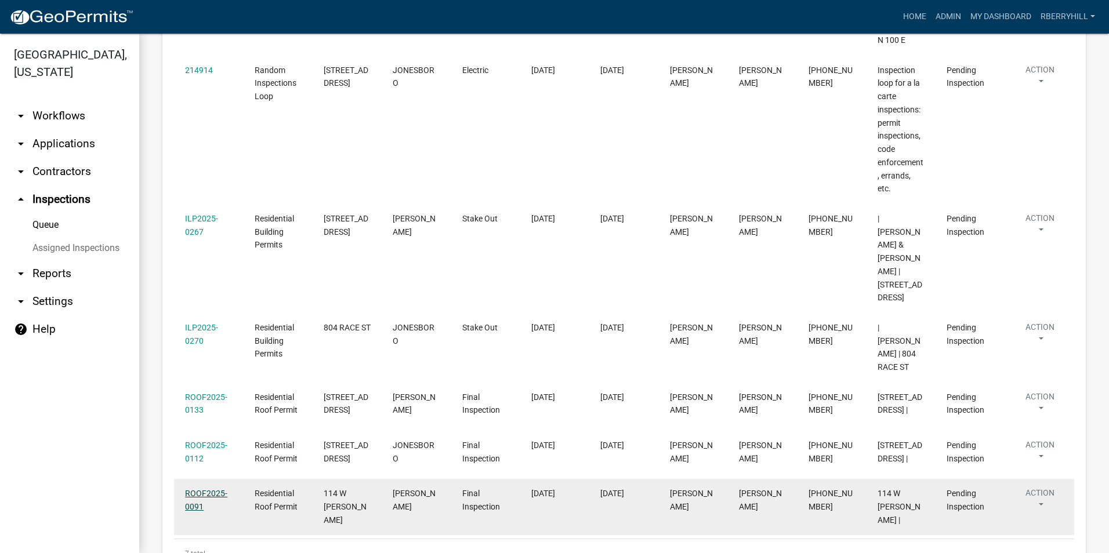
scroll to position [331, 0]
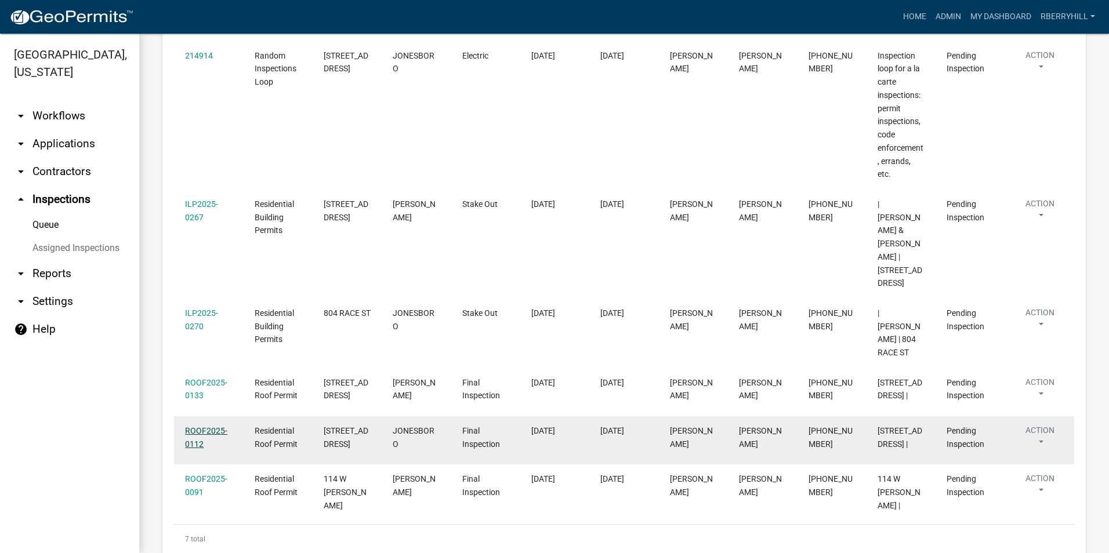
click at [208, 426] on link "ROOF2025-0112" at bounding box center [206, 437] width 42 height 23
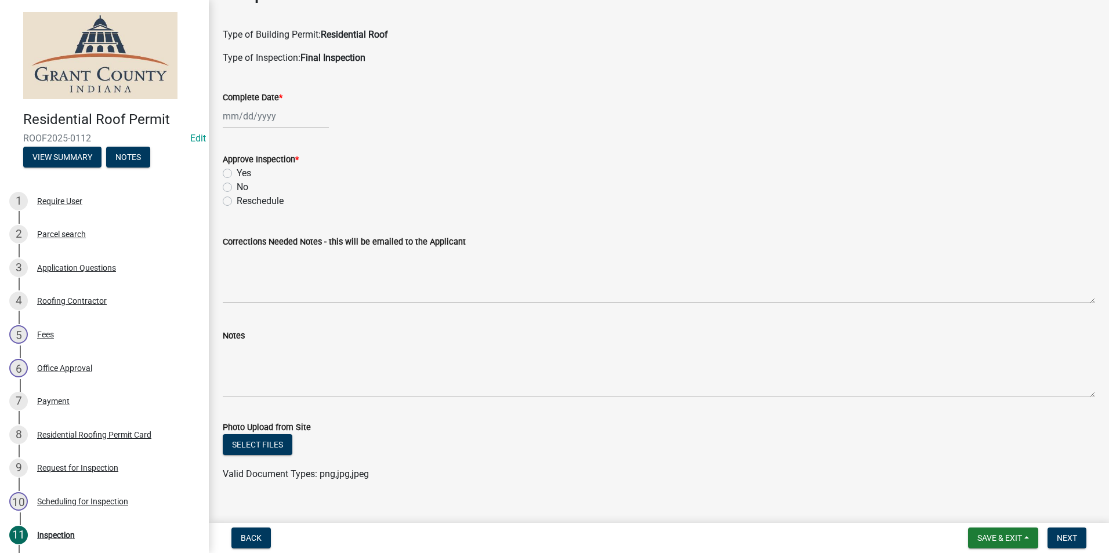
scroll to position [56, 0]
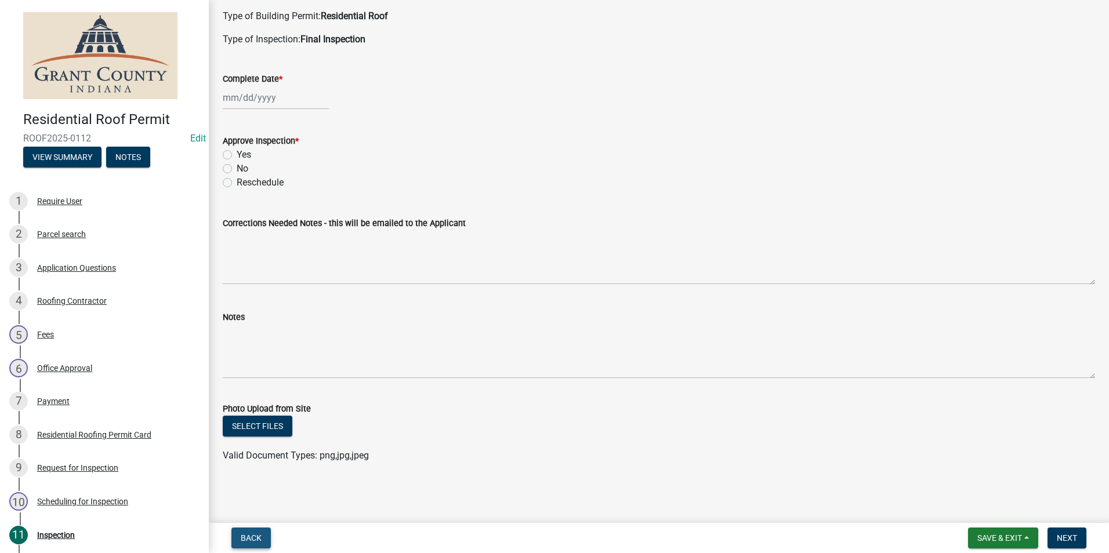
click at [254, 537] on span "Back" at bounding box center [251, 538] width 21 height 9
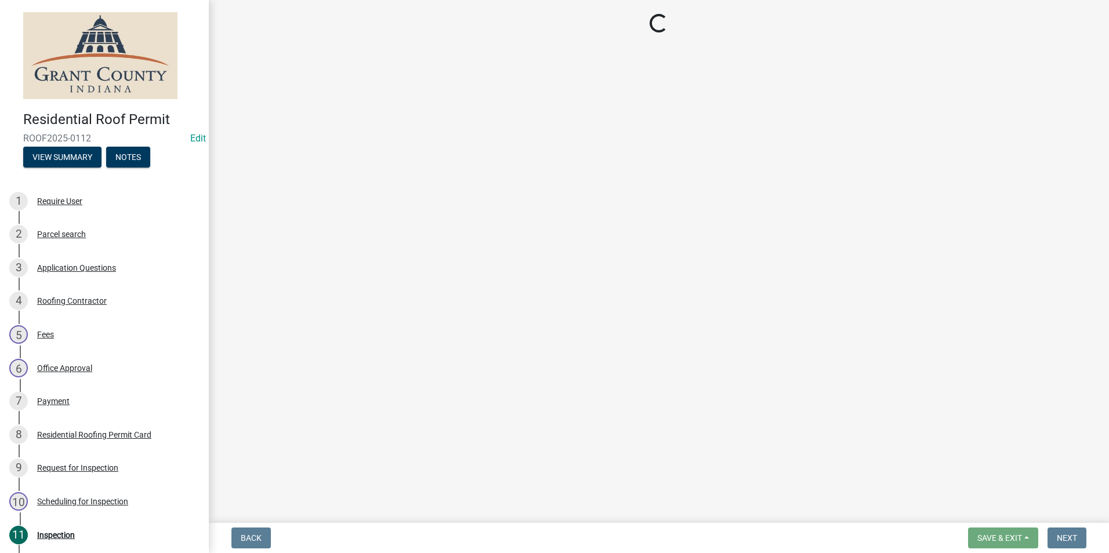
select select "d7f9a44a-d2ea-4d3c-83b3-1aa71c950bd5"
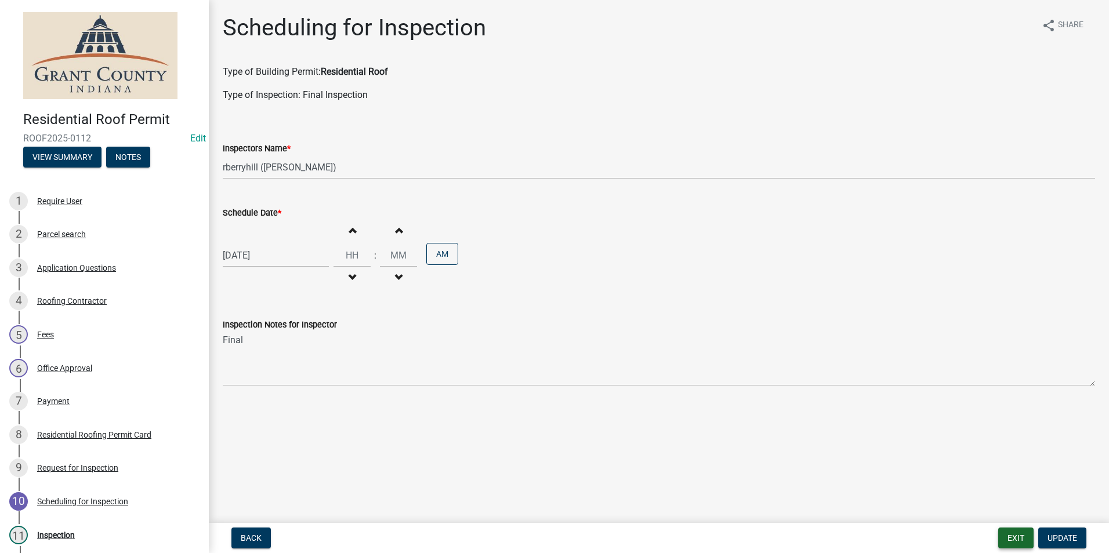
click at [1022, 541] on button "Exit" at bounding box center [1015, 538] width 35 height 21
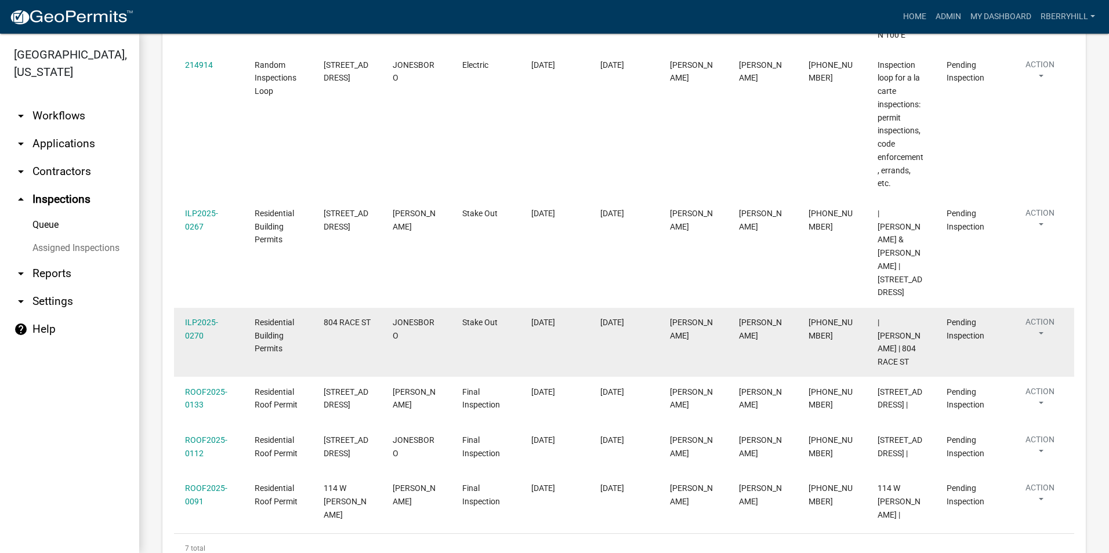
scroll to position [331, 0]
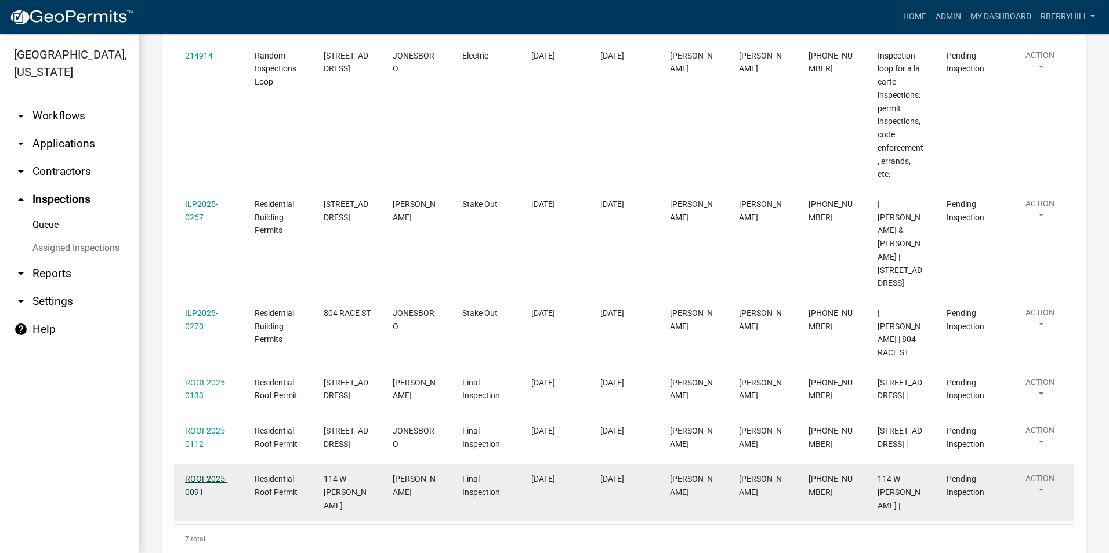
click at [206, 474] on link "ROOF2025-0091" at bounding box center [206, 485] width 42 height 23
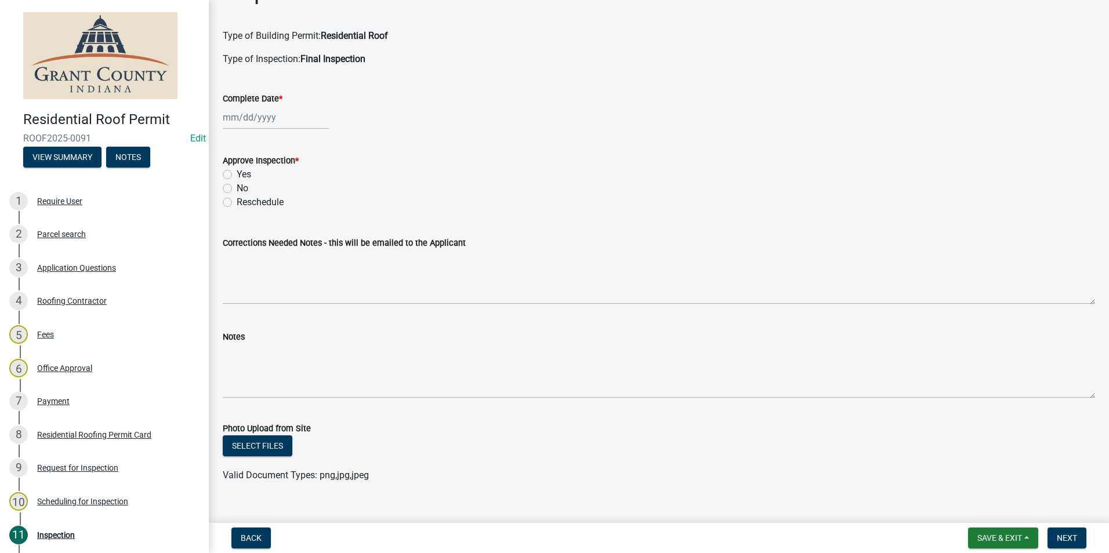
scroll to position [56, 0]
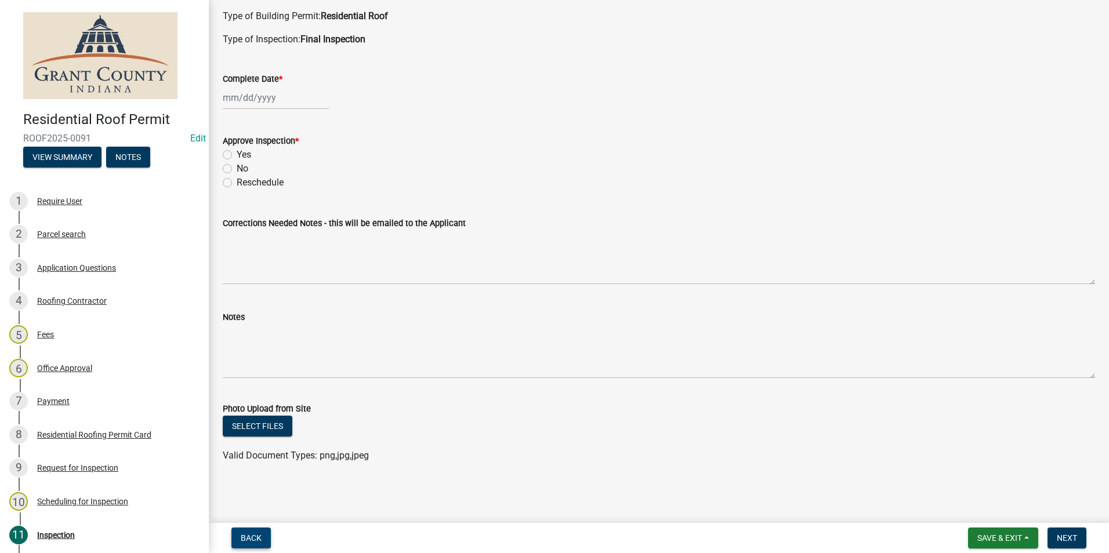
click at [256, 536] on span "Back" at bounding box center [251, 538] width 21 height 9
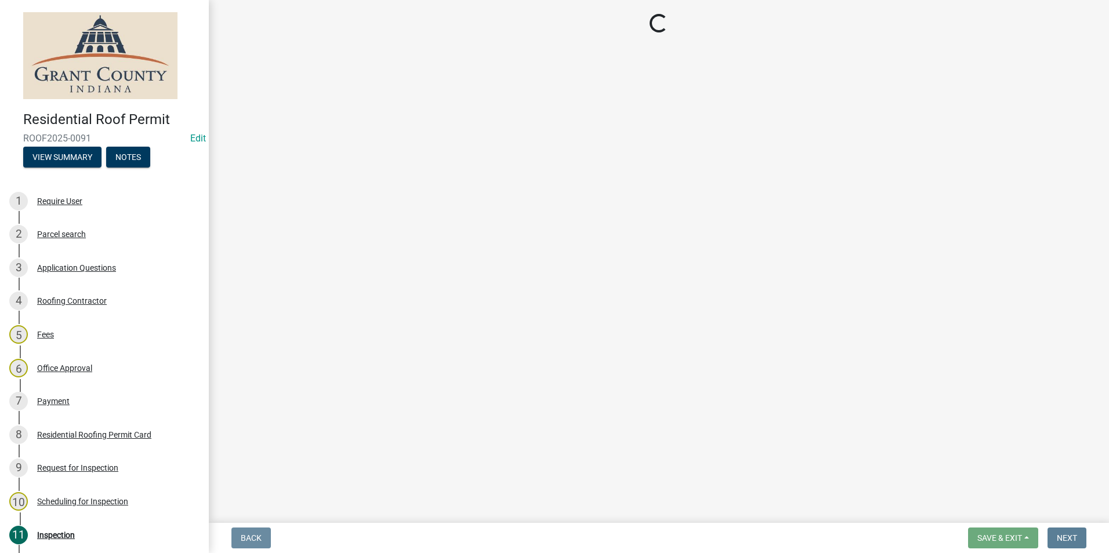
scroll to position [0, 0]
select select "d7f9a44a-d2ea-4d3c-83b3-1aa71c950bd5"
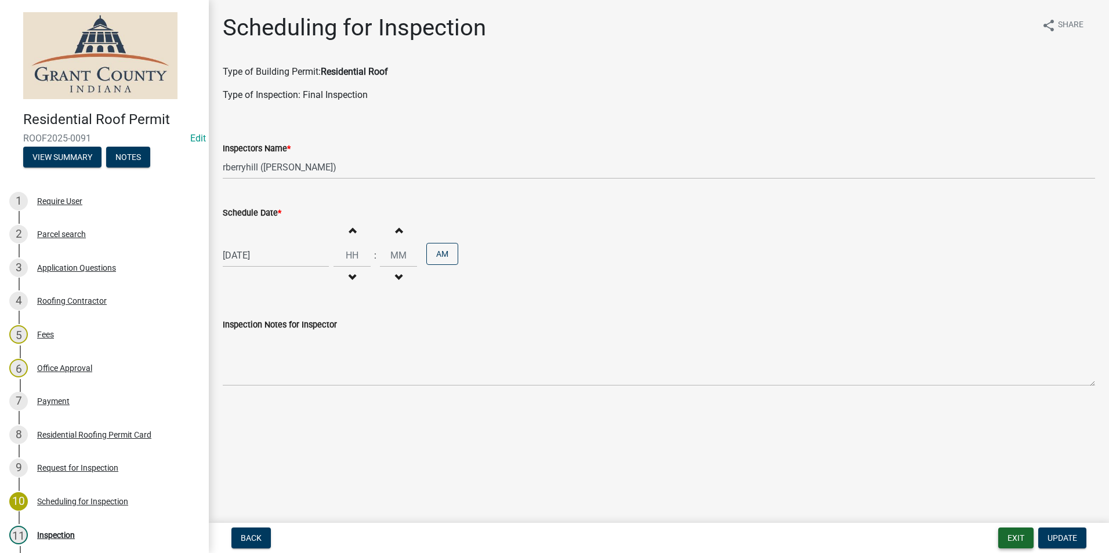
click at [1013, 537] on button "Exit" at bounding box center [1015, 538] width 35 height 21
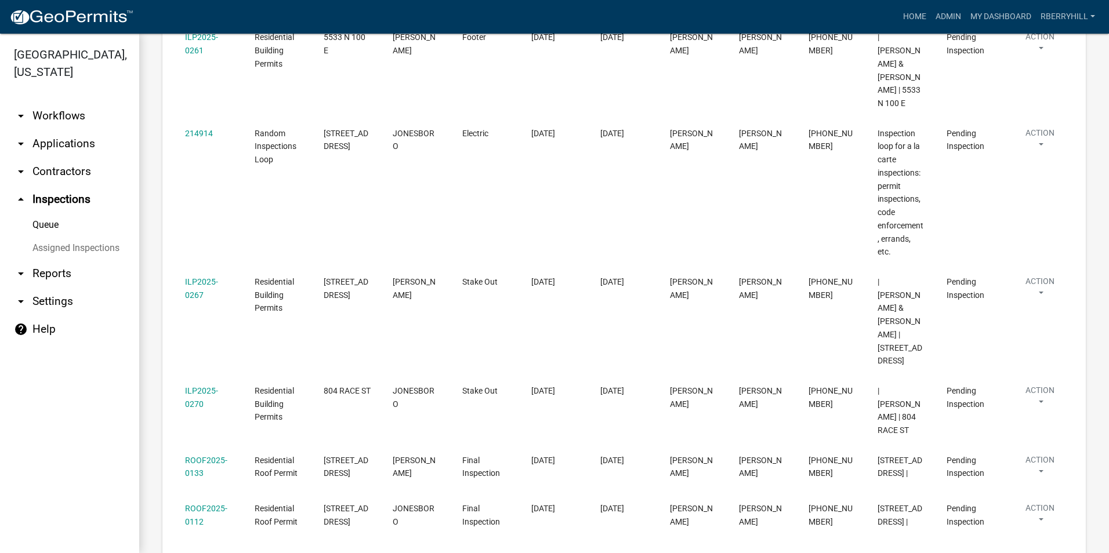
scroll to position [99, 0]
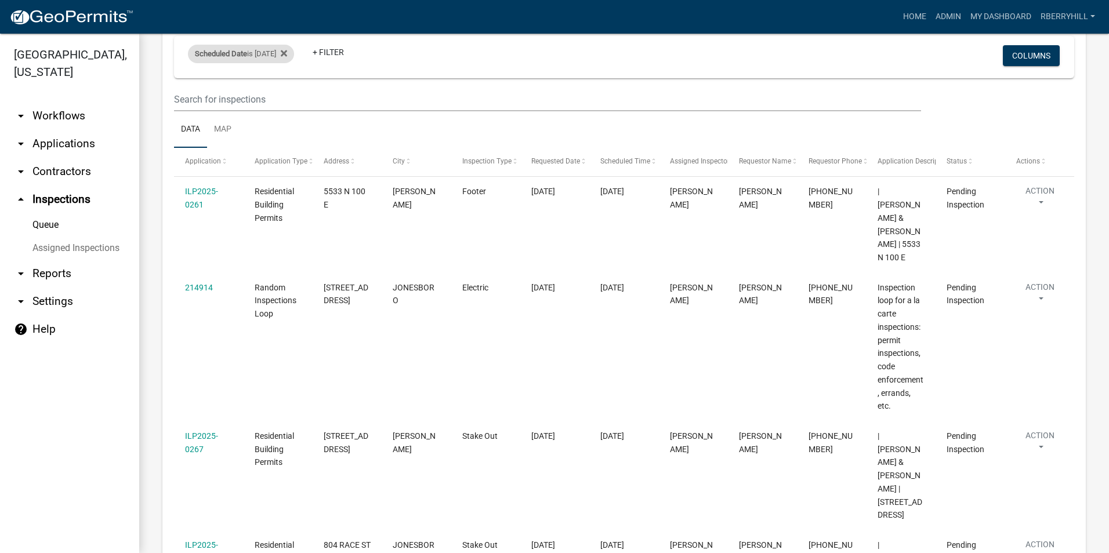
click at [277, 52] on div "Scheduled Date is [DATE]" at bounding box center [241, 54] width 106 height 19
click at [286, 98] on input "[DATE]" at bounding box center [251, 97] width 81 height 24
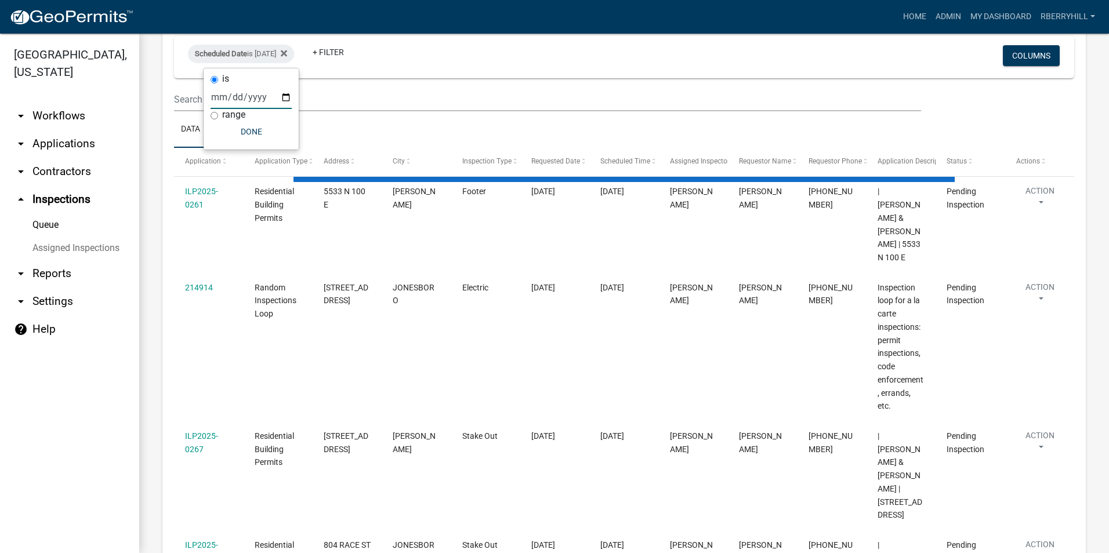
scroll to position [0, 0]
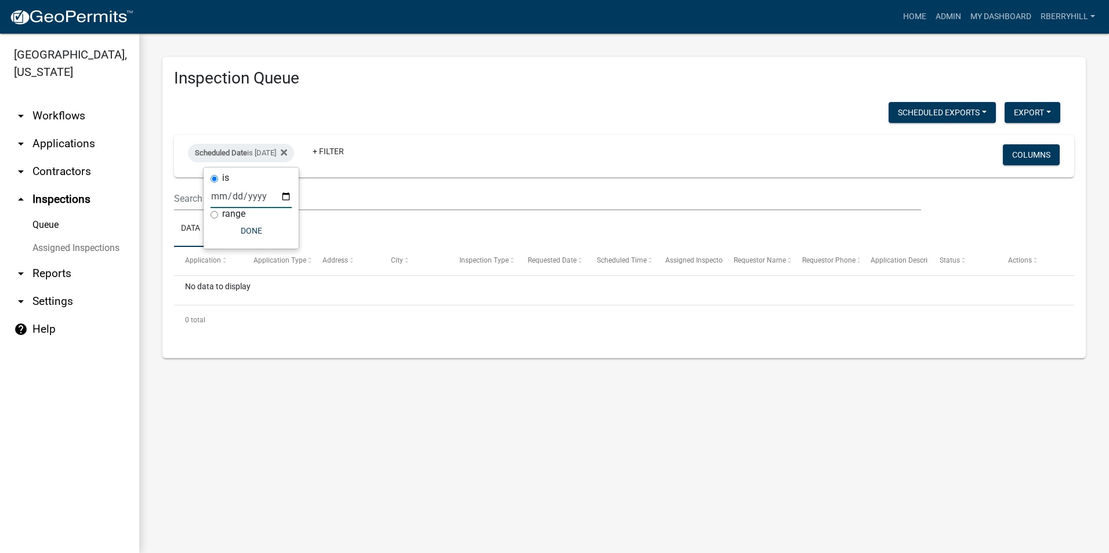
click at [286, 198] on input "[DATE]" at bounding box center [251, 196] width 81 height 24
click at [285, 196] on input "[DATE]" at bounding box center [251, 196] width 81 height 24
click at [287, 195] on input "[DATE]" at bounding box center [251, 196] width 81 height 24
click at [286, 196] on input "[DATE]" at bounding box center [251, 196] width 81 height 24
type input "[DATE]"
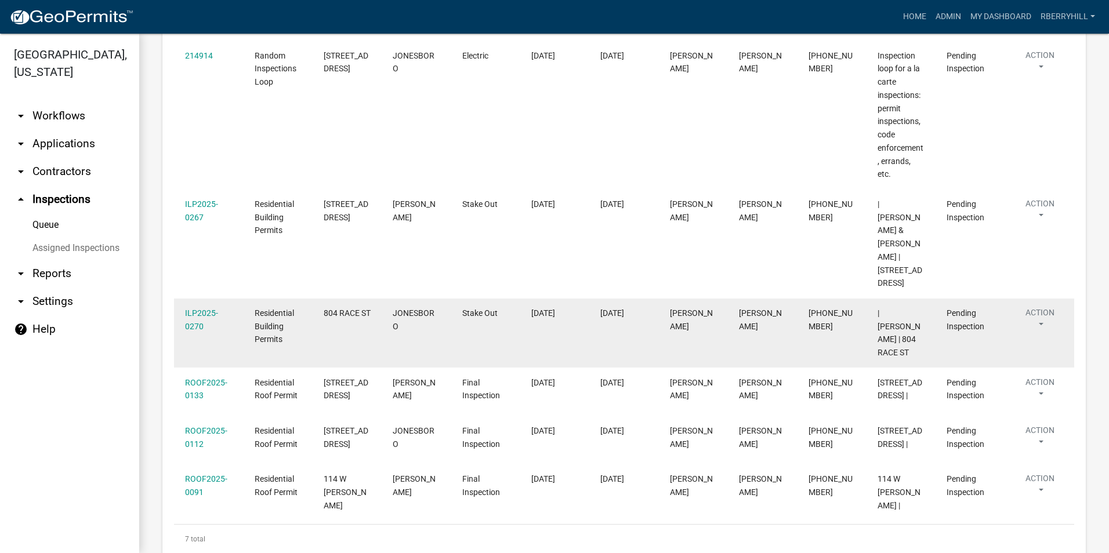
scroll to position [273, 0]
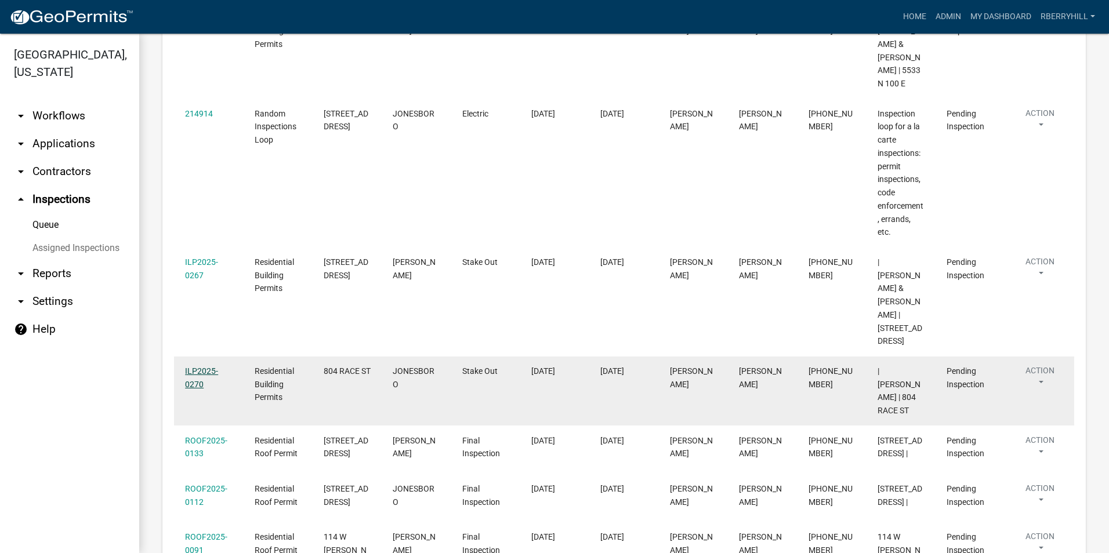
click at [195, 367] on link "ILP2025-0270" at bounding box center [201, 378] width 33 height 23
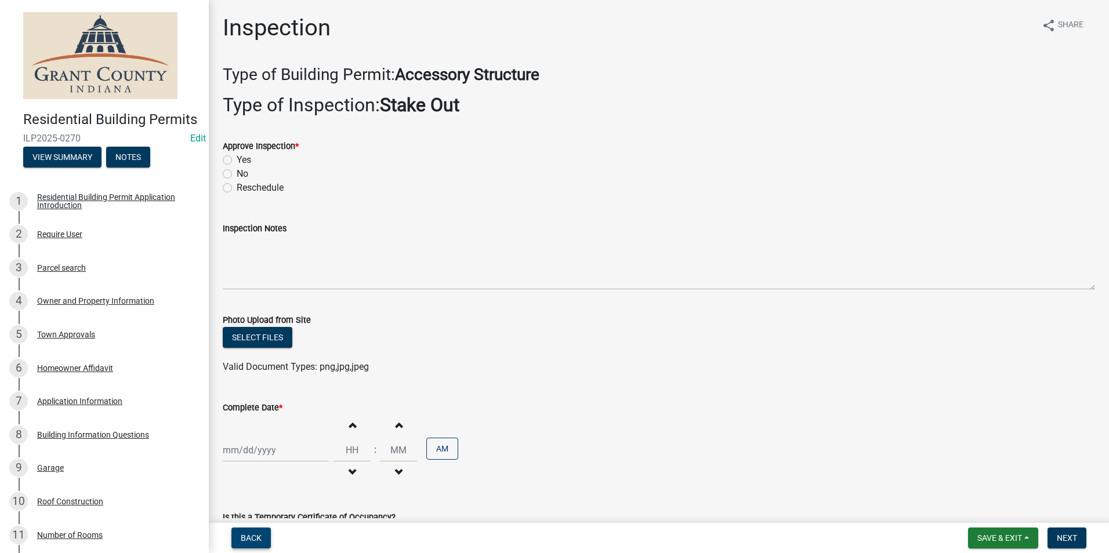
click at [253, 537] on span "Back" at bounding box center [251, 538] width 21 height 9
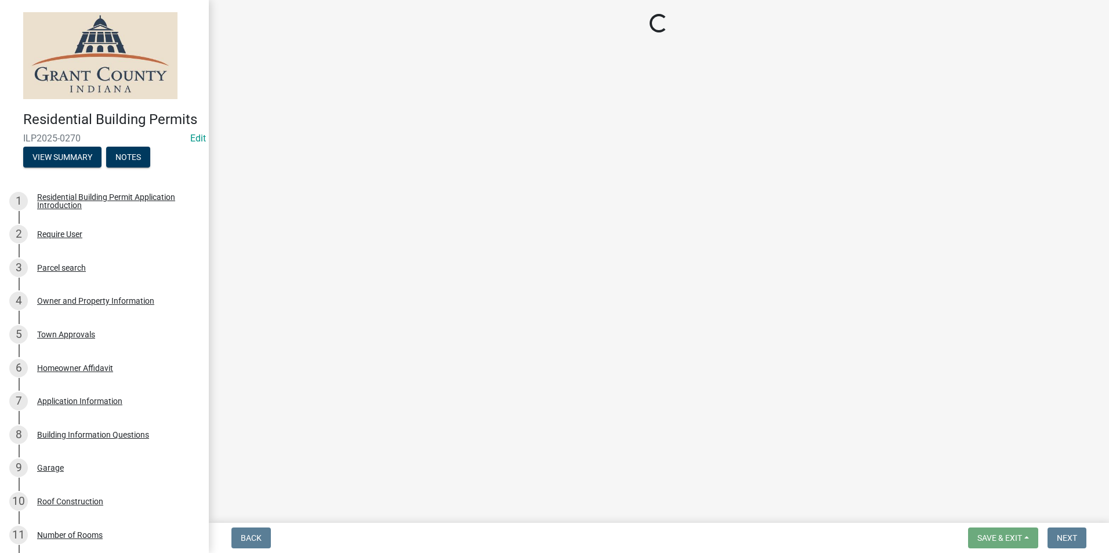
select select "d7f9a44a-d2ea-4d3c-83b3-1aa71c950bd5"
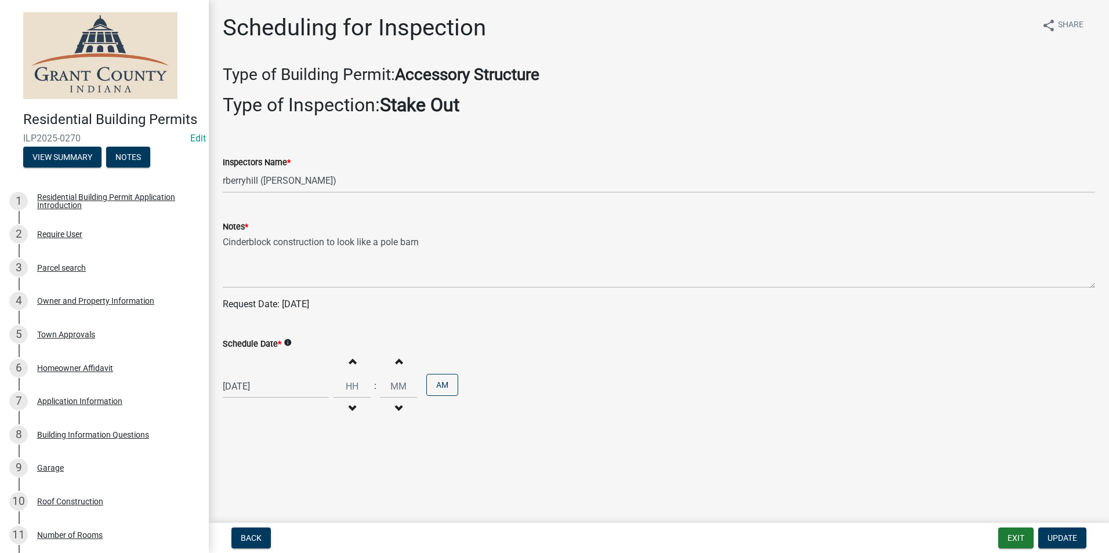
select select "9"
select select "2025"
click at [250, 386] on div "[DATE] [PERSON_NAME] Apr May Jun [DATE] Aug Sep Oct Nov [DATE] 1526 1527 1528 1…" at bounding box center [276, 387] width 106 height 24
click at [253, 324] on div "23" at bounding box center [253, 325] width 19 height 19
type input "[DATE]"
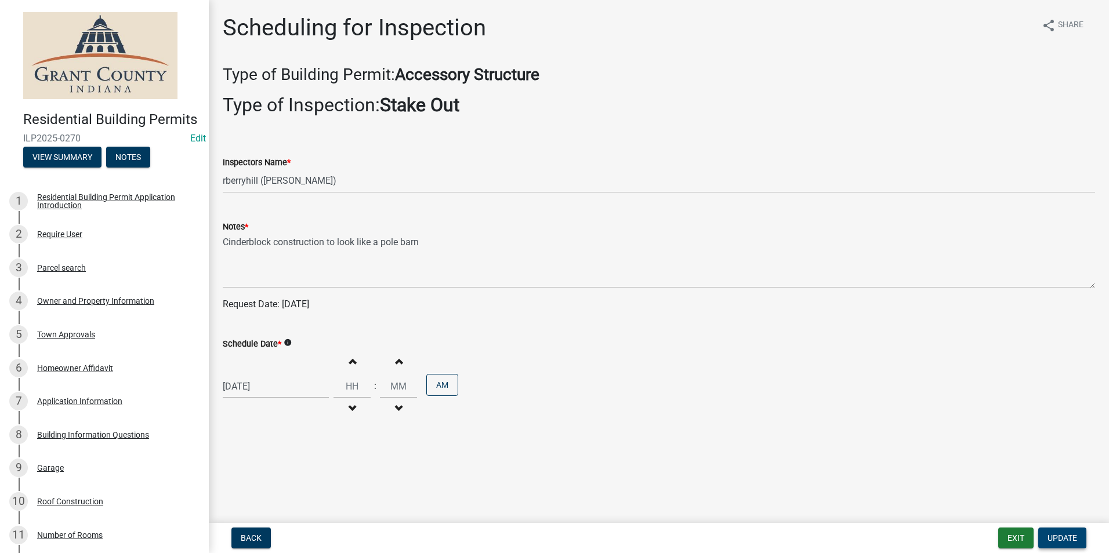
click at [1068, 537] on span "Update" at bounding box center [1062, 538] width 30 height 9
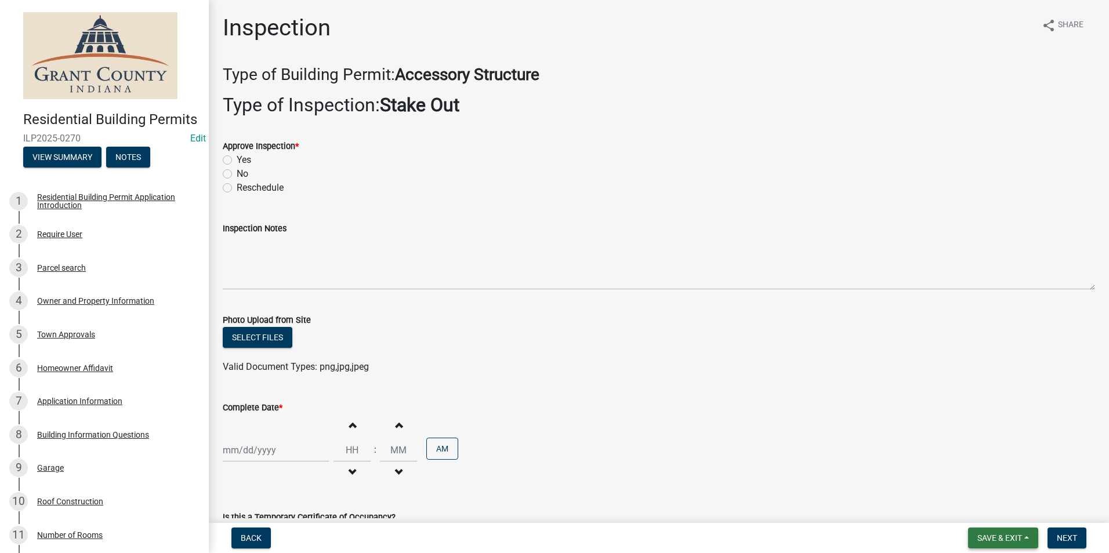
click at [994, 538] on span "Save & Exit" at bounding box center [999, 538] width 45 height 9
click at [967, 506] on button "Save & Exit" at bounding box center [991, 508] width 93 height 28
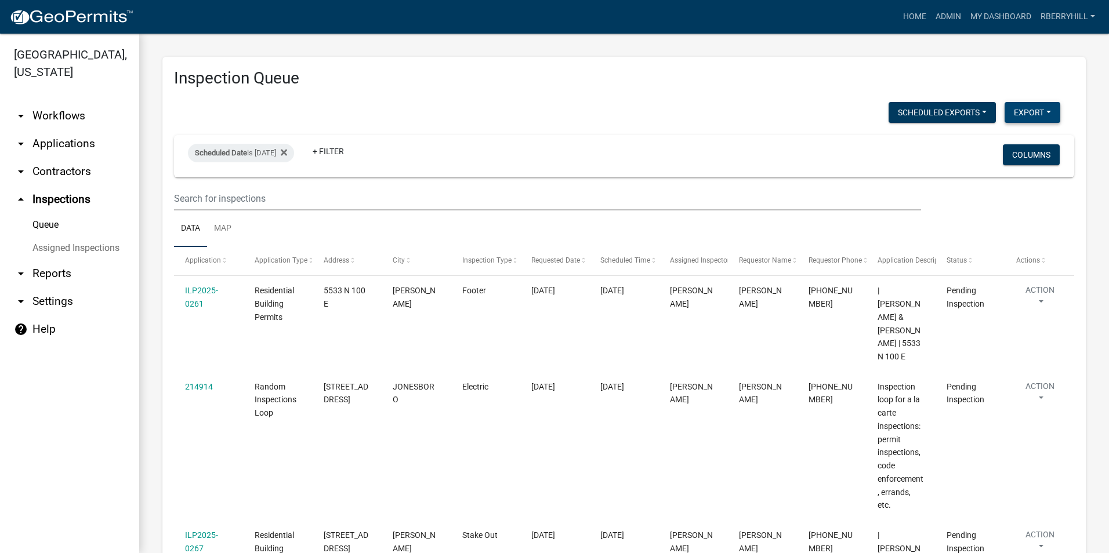
click at [1038, 113] on button "Export" at bounding box center [1033, 112] width 56 height 21
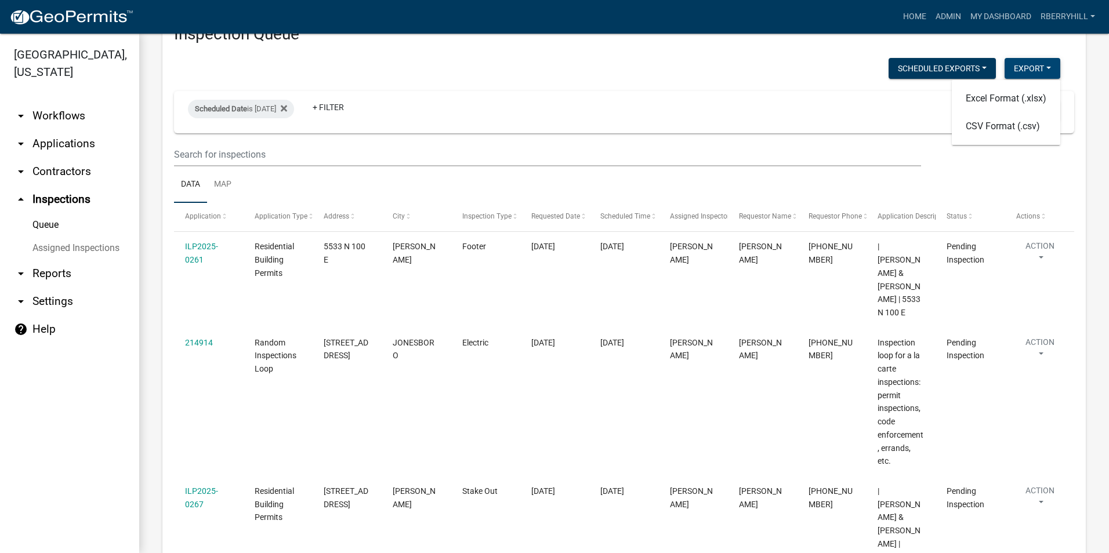
scroll to position [43, 0]
click at [992, 96] on button "Excel Format (.xlsx)" at bounding box center [1006, 100] width 108 height 28
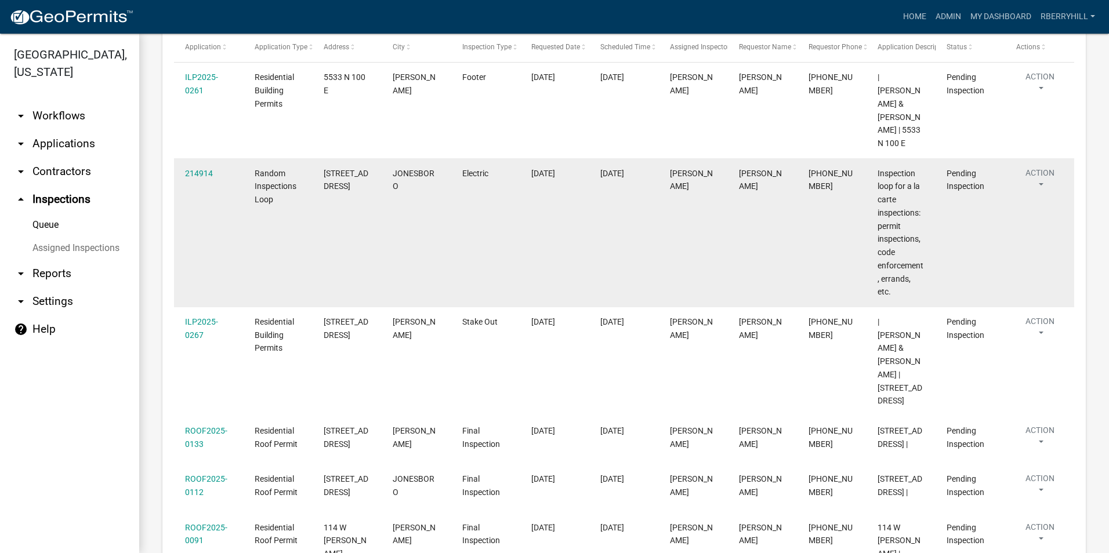
scroll to position [101, 0]
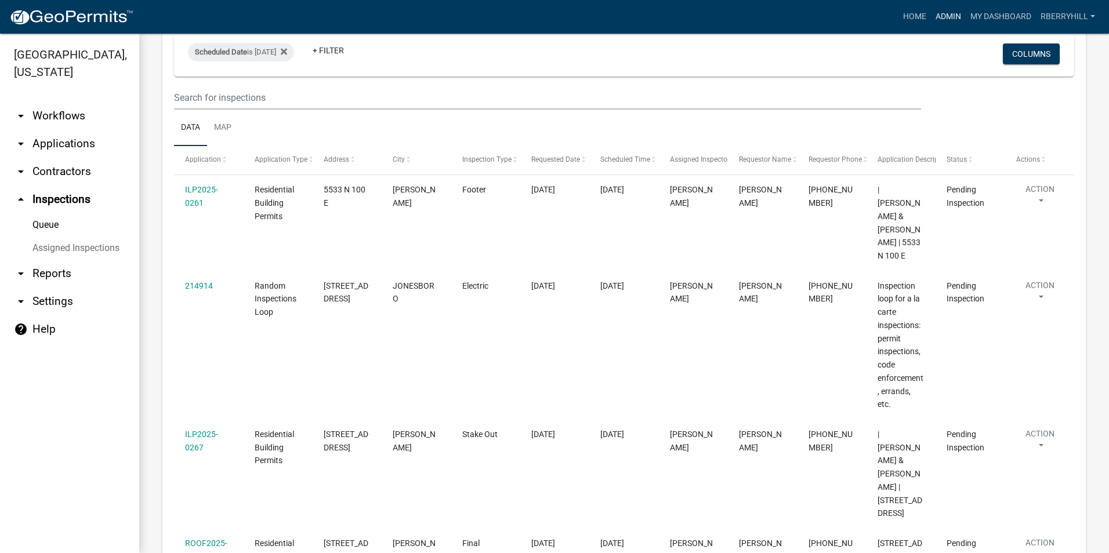
click at [945, 16] on link "Admin" at bounding box center [948, 17] width 35 height 22
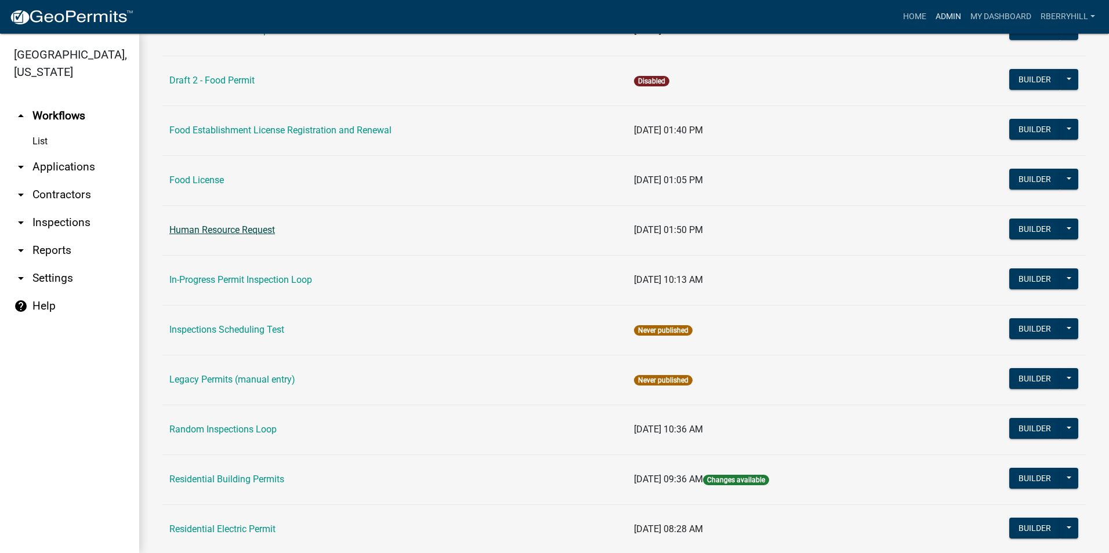
scroll to position [754, 0]
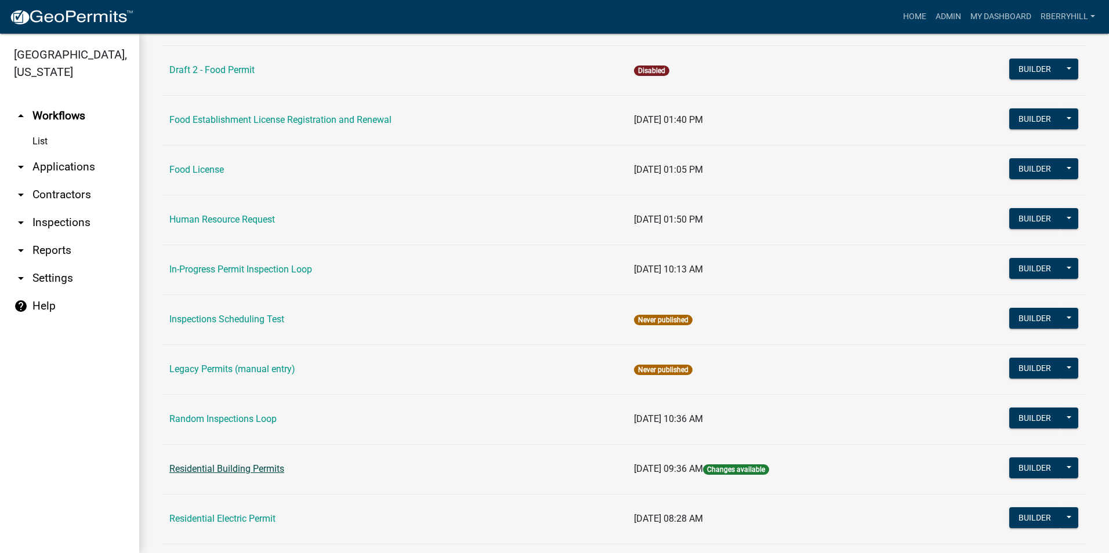
click at [244, 472] on link "Residential Building Permits" at bounding box center [226, 468] width 115 height 11
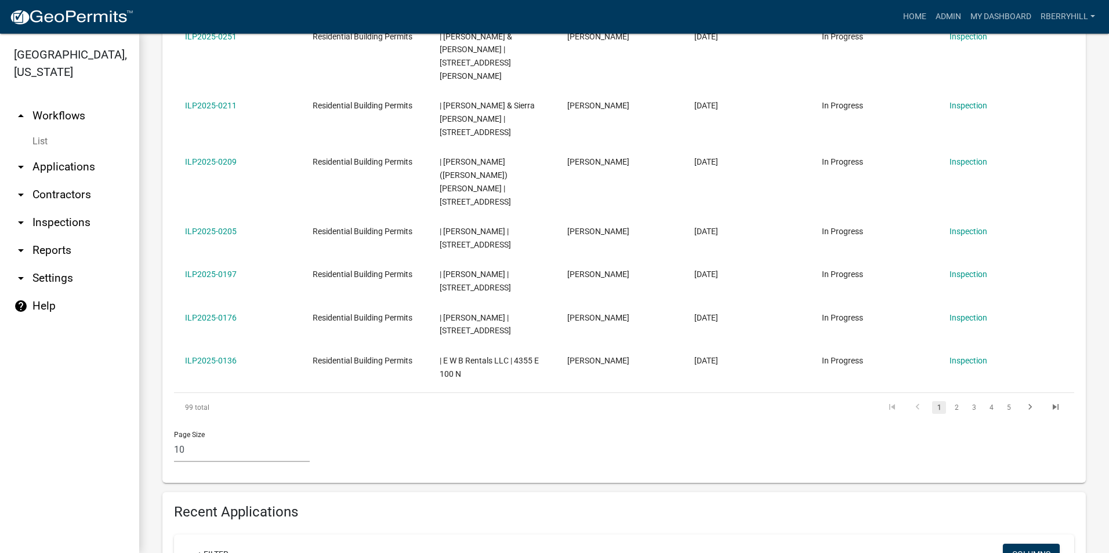
scroll to position [638, 0]
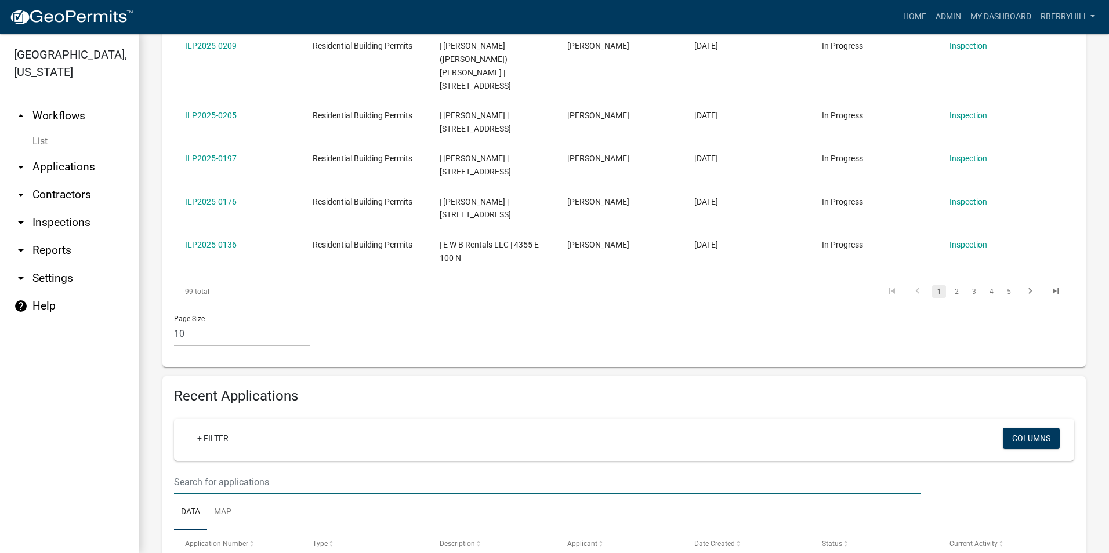
click at [181, 470] on input "text" at bounding box center [547, 482] width 747 height 24
type input "[PERSON_NAME]"
click at [74, 209] on link "arrow_drop_down Inspections" at bounding box center [69, 223] width 139 height 28
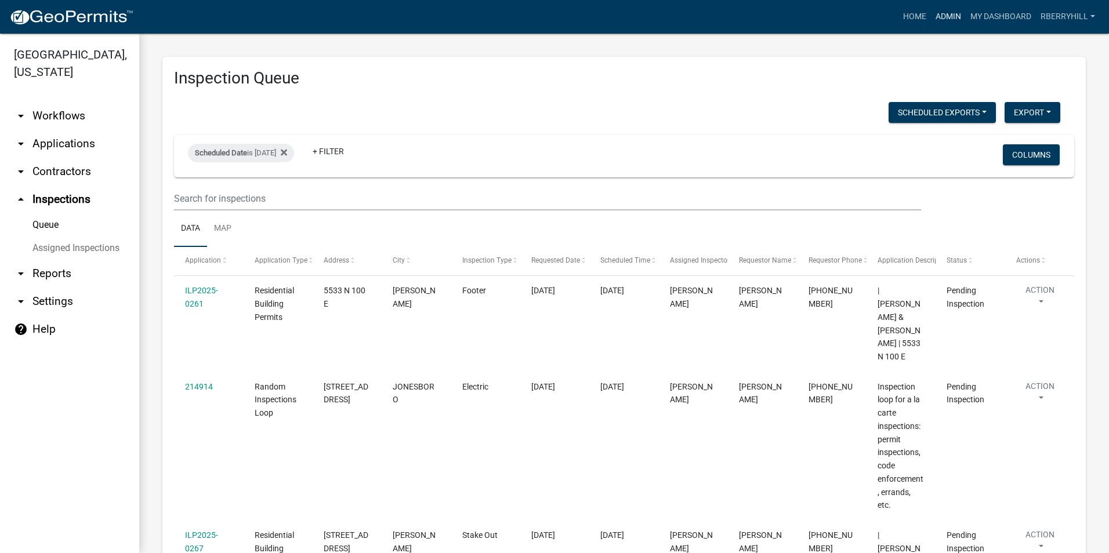
click at [949, 14] on link "Admin" at bounding box center [948, 17] width 35 height 22
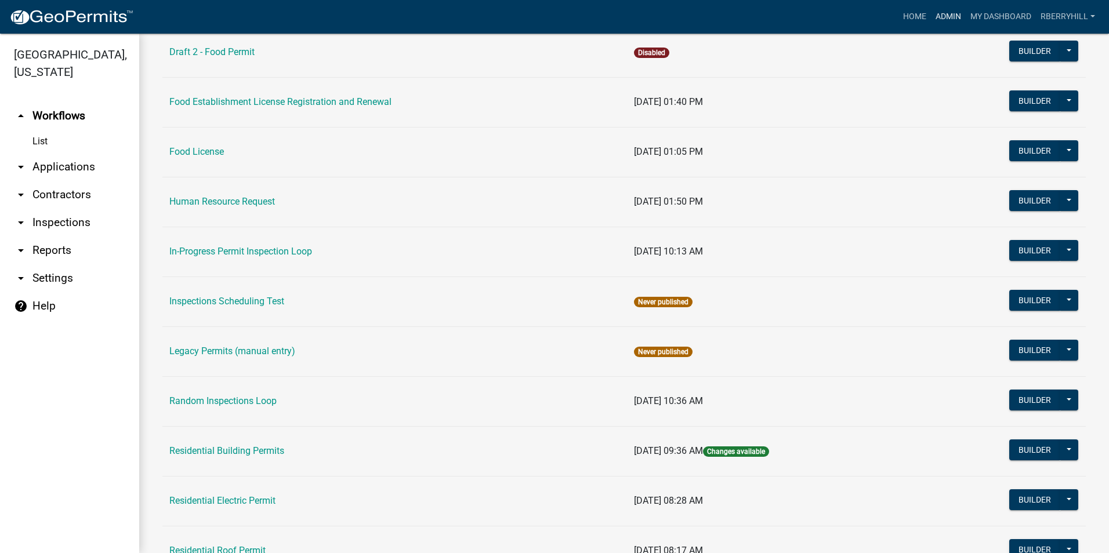
scroll to position [812, 0]
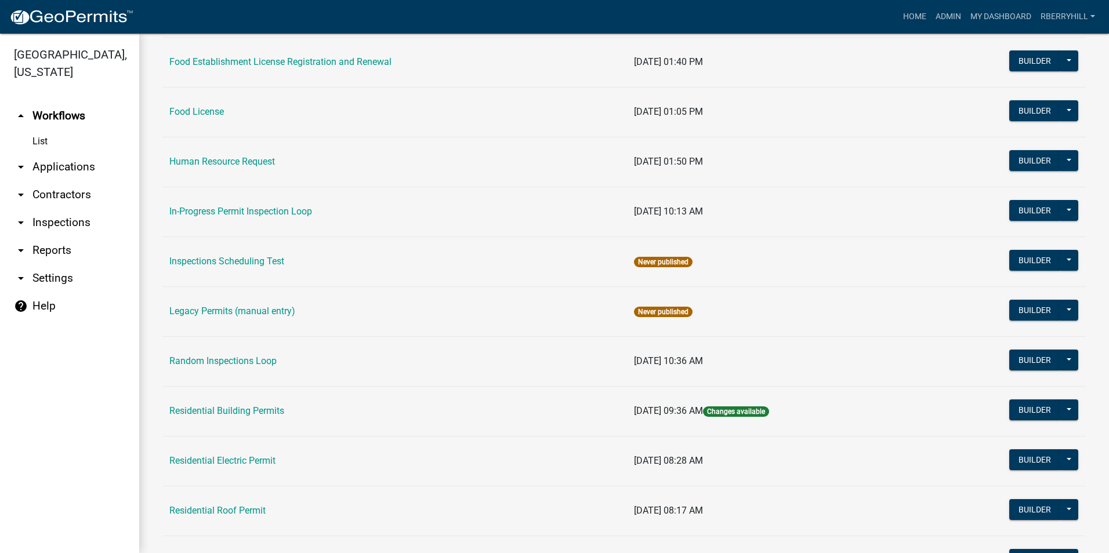
click at [283, 408] on link "Residential Building Permits" at bounding box center [226, 410] width 115 height 11
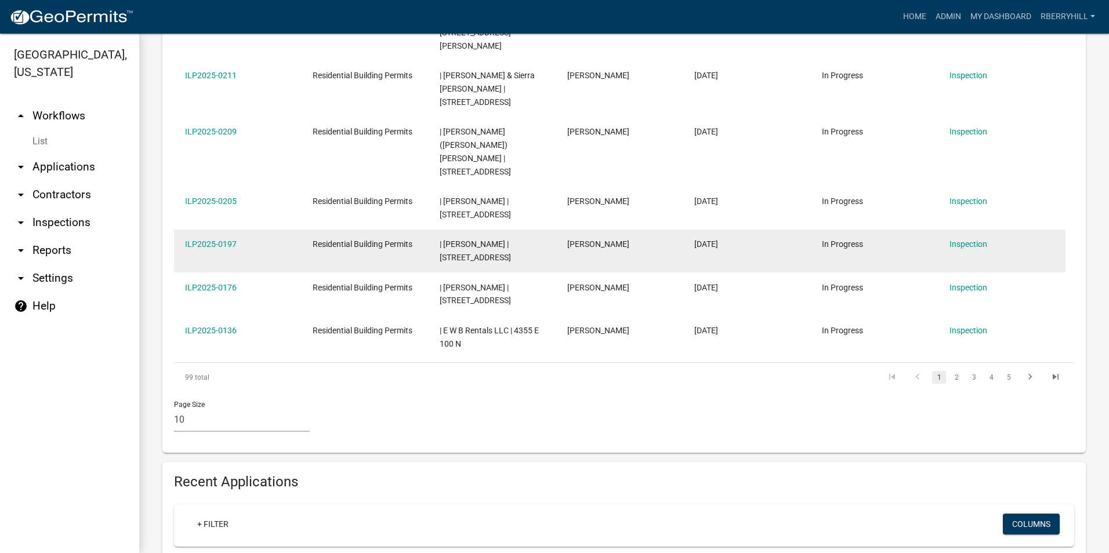
scroll to position [580, 0]
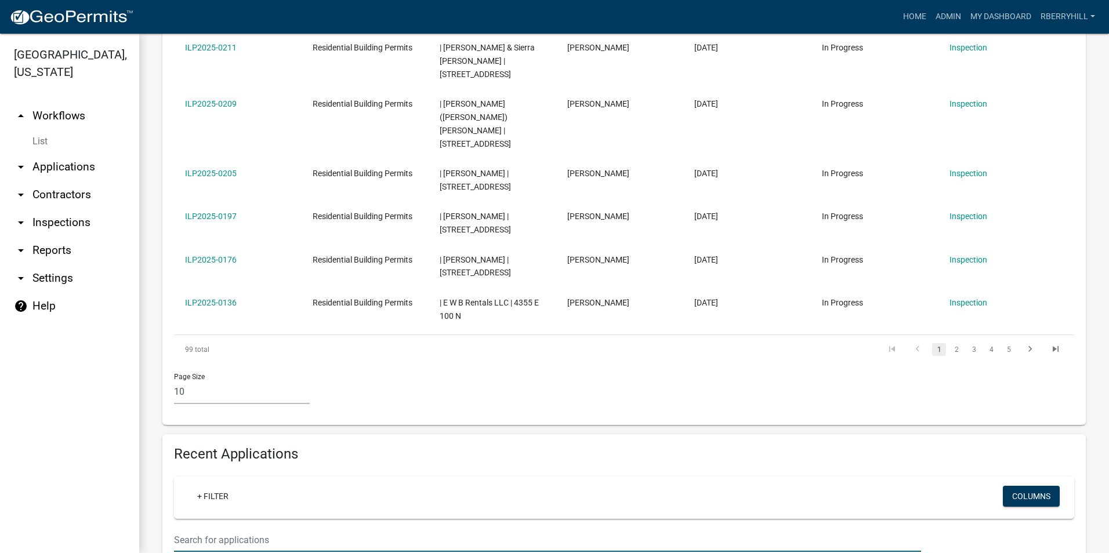
click at [187, 528] on input "text" at bounding box center [547, 540] width 747 height 24
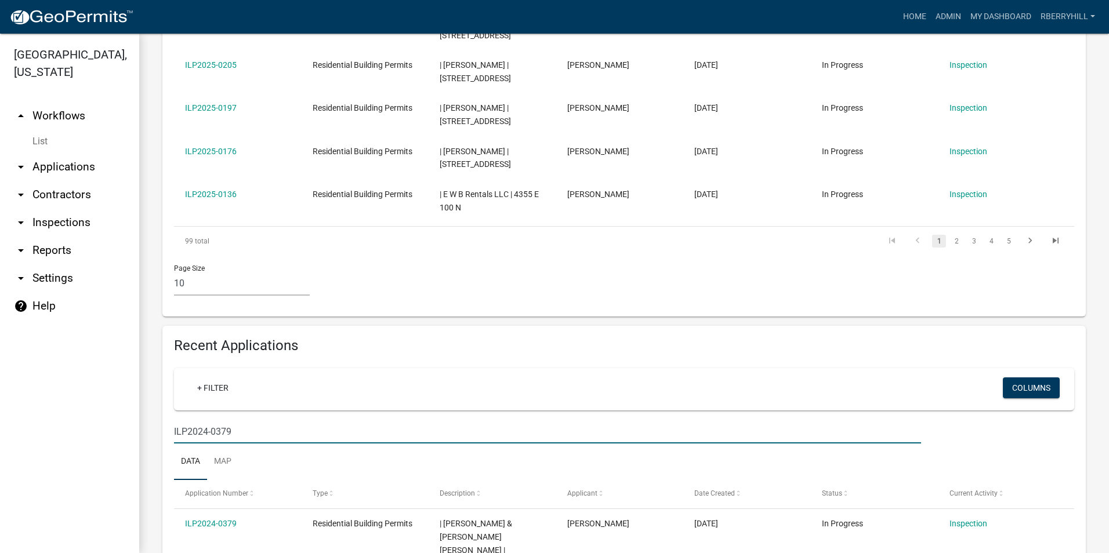
scroll to position [689, 0]
type input "ILP2024-0379"
